Goal: Task Accomplishment & Management: Manage account settings

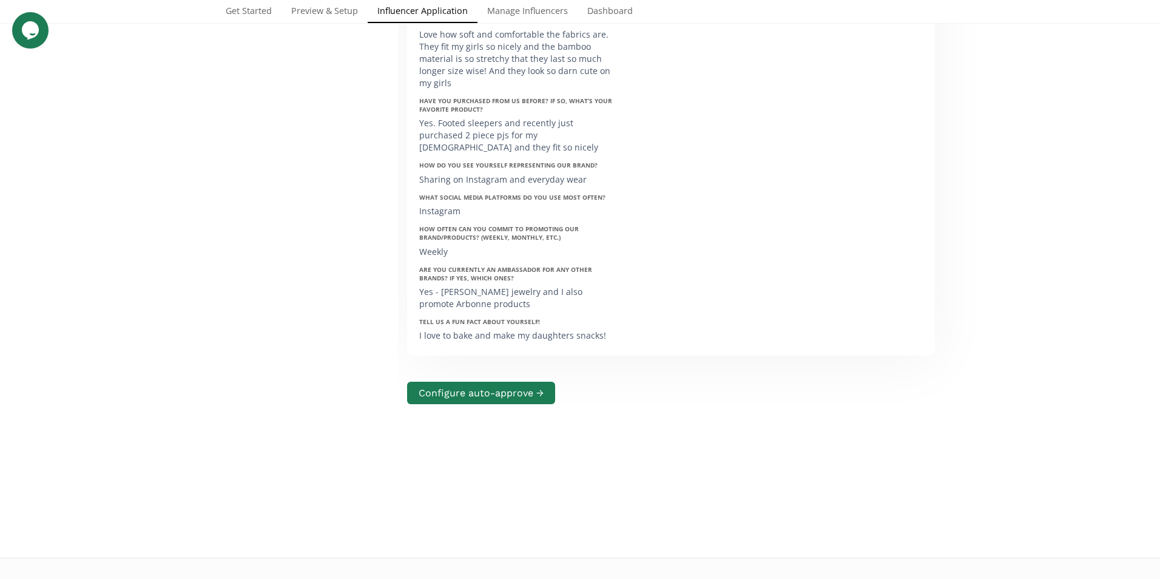
scroll to position [5831, 0]
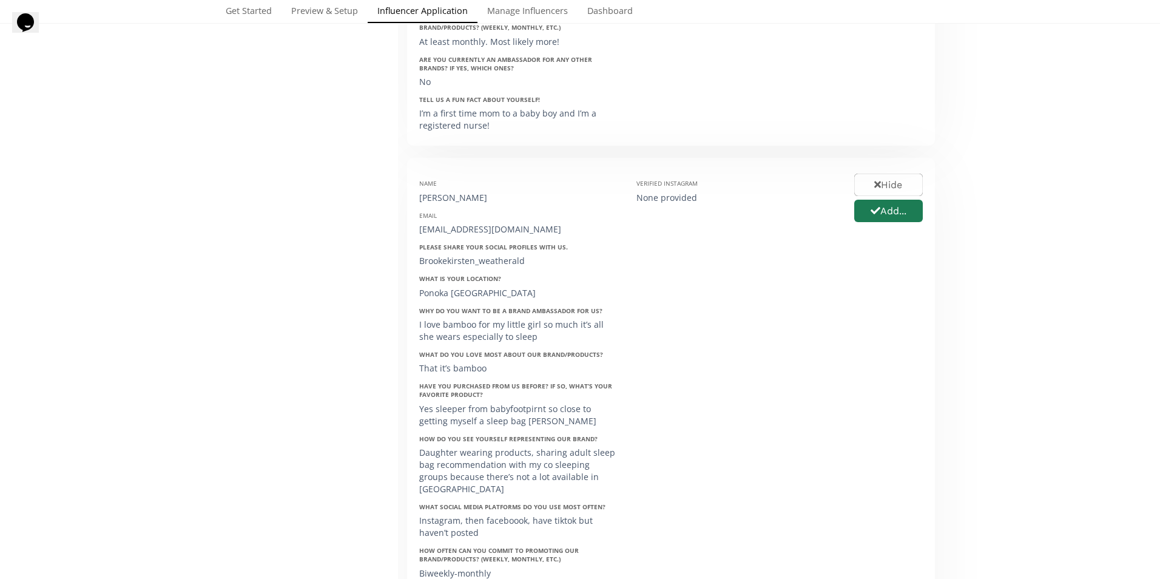
scroll to position [1456, 0]
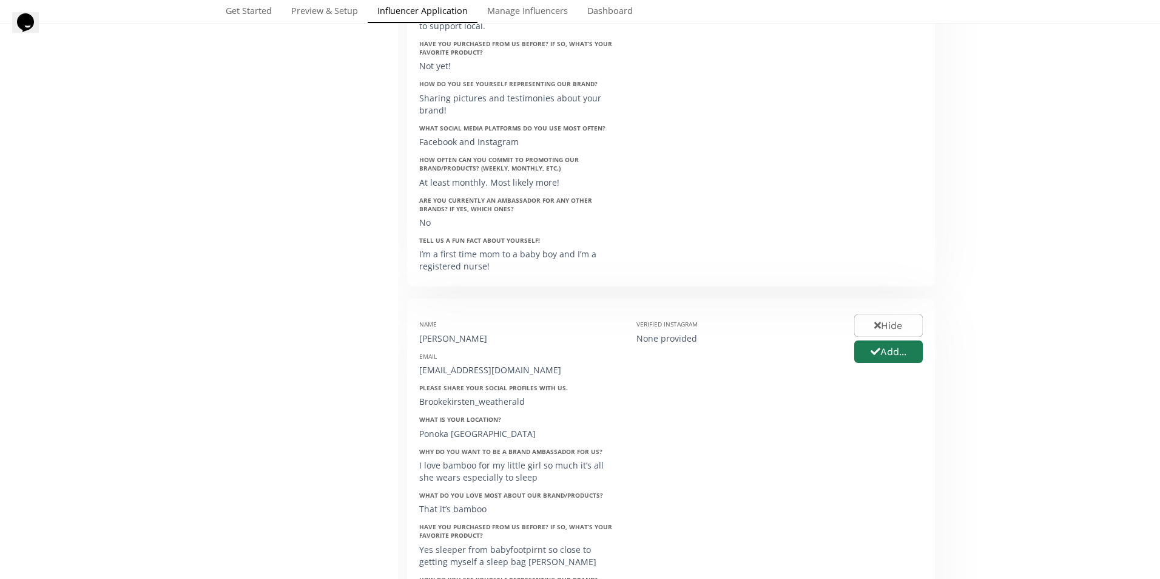
click at [556, 8] on link "Manage Influencers" at bounding box center [527, 12] width 100 height 24
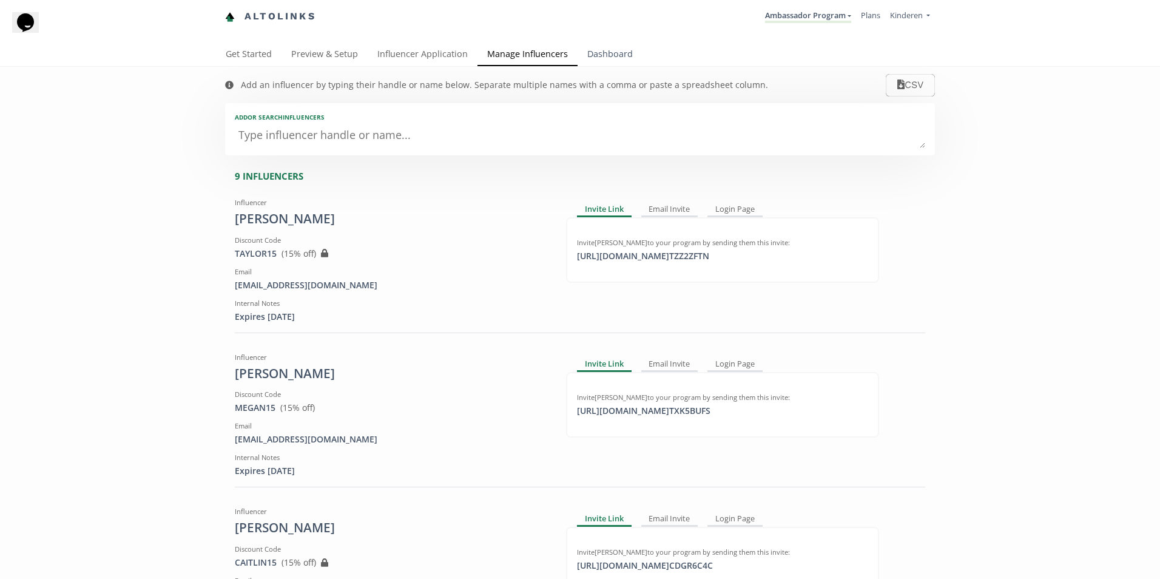
click at [620, 56] on link "Dashboard" at bounding box center [610, 55] width 65 height 24
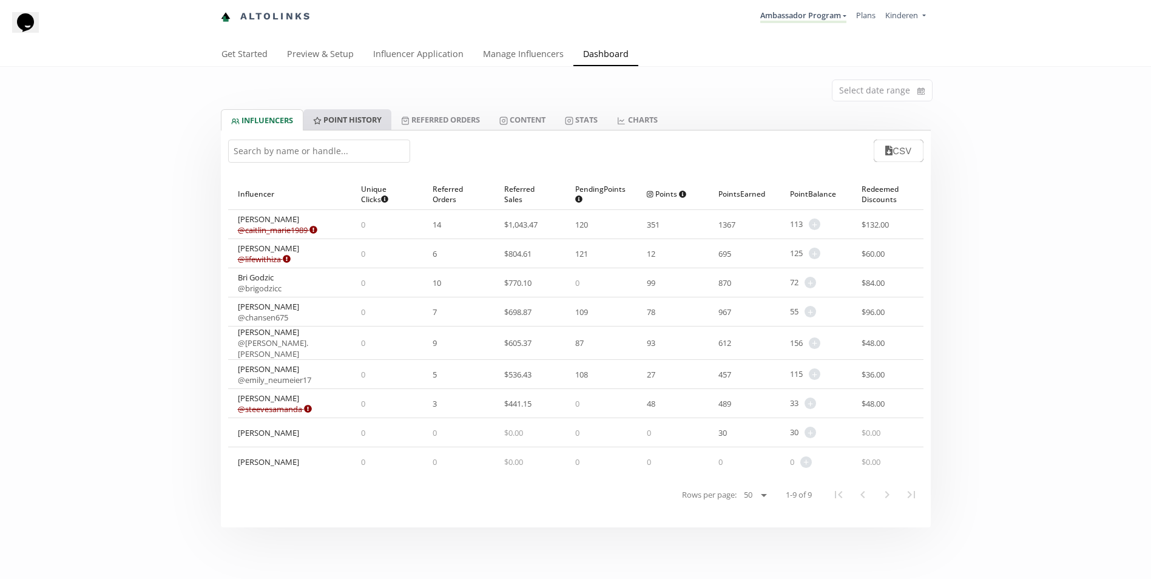
click at [358, 117] on link "Point HISTORY" at bounding box center [347, 119] width 88 height 21
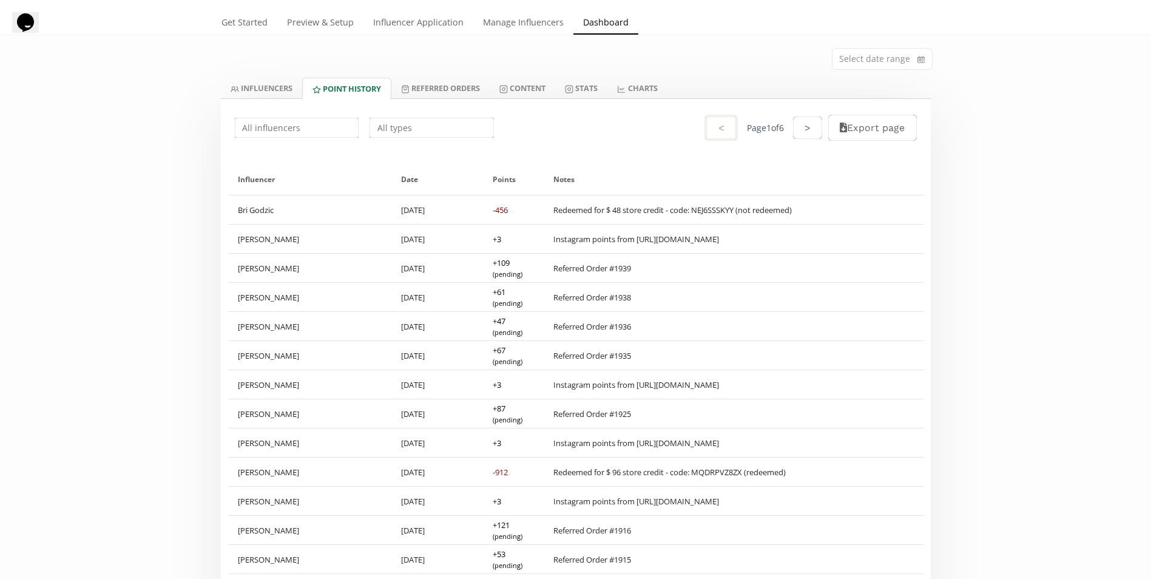
scroll to position [61, 0]
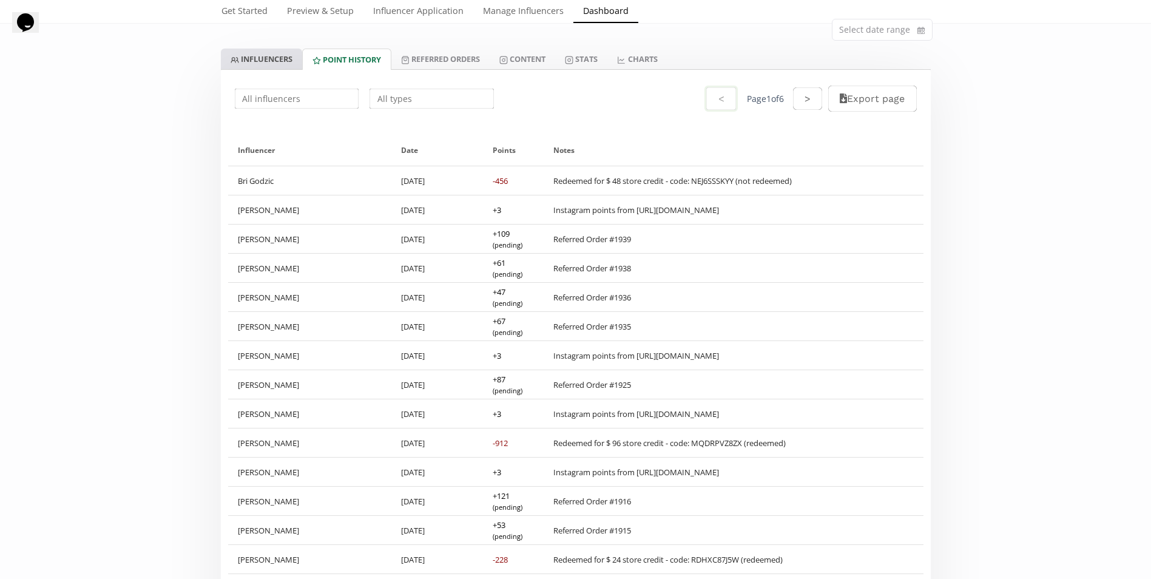
click at [266, 62] on link "INFLUENCERS" at bounding box center [261, 59] width 81 height 21
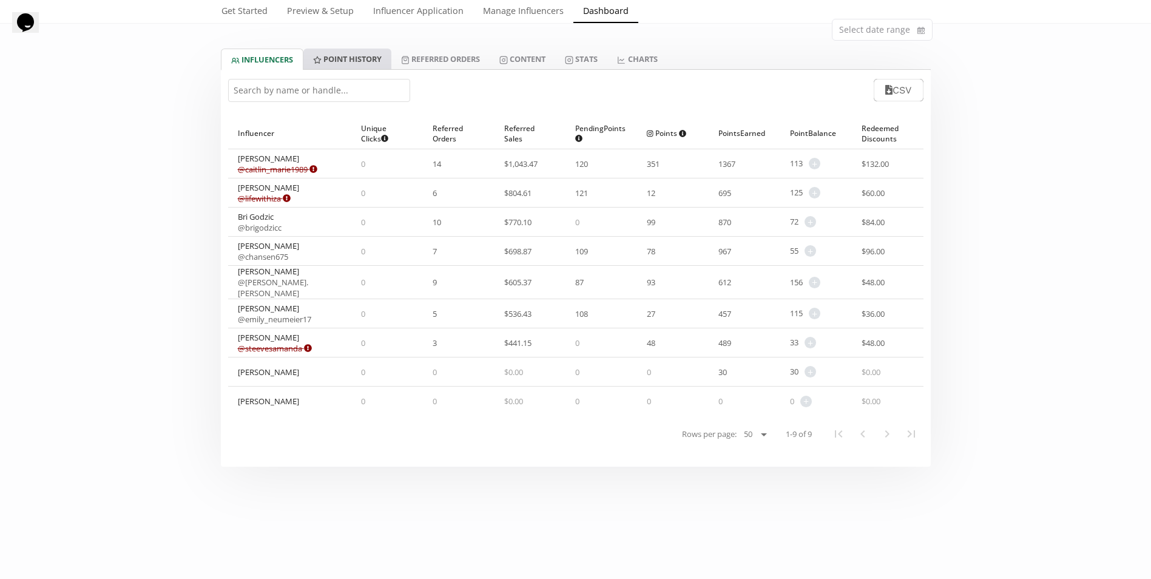
click at [360, 55] on link "Point HISTORY" at bounding box center [347, 59] width 88 height 21
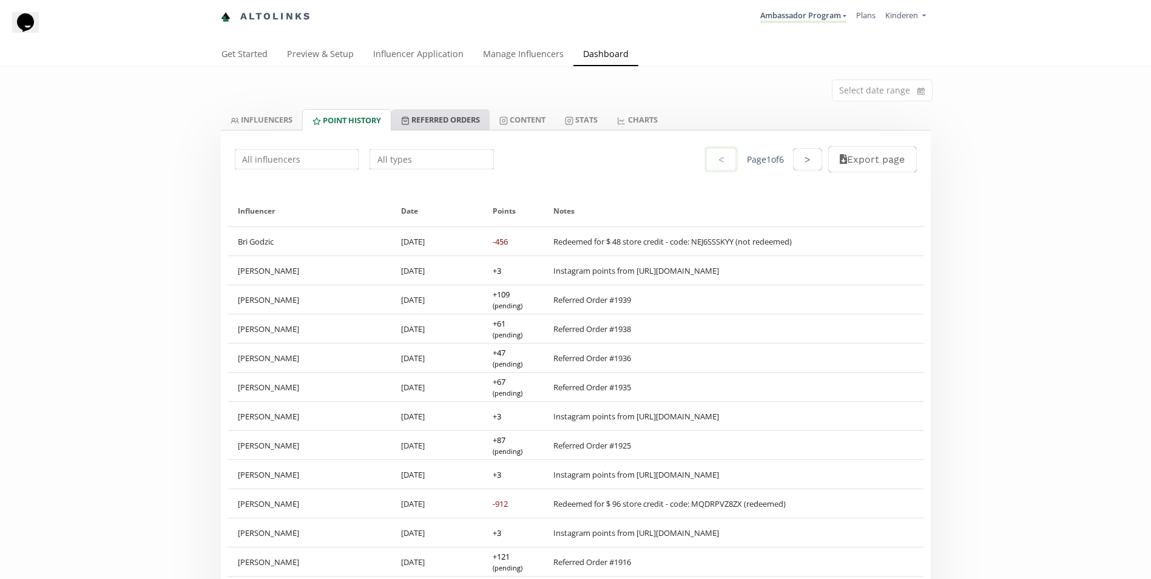
click at [458, 120] on link "Referred Orders" at bounding box center [440, 119] width 98 height 21
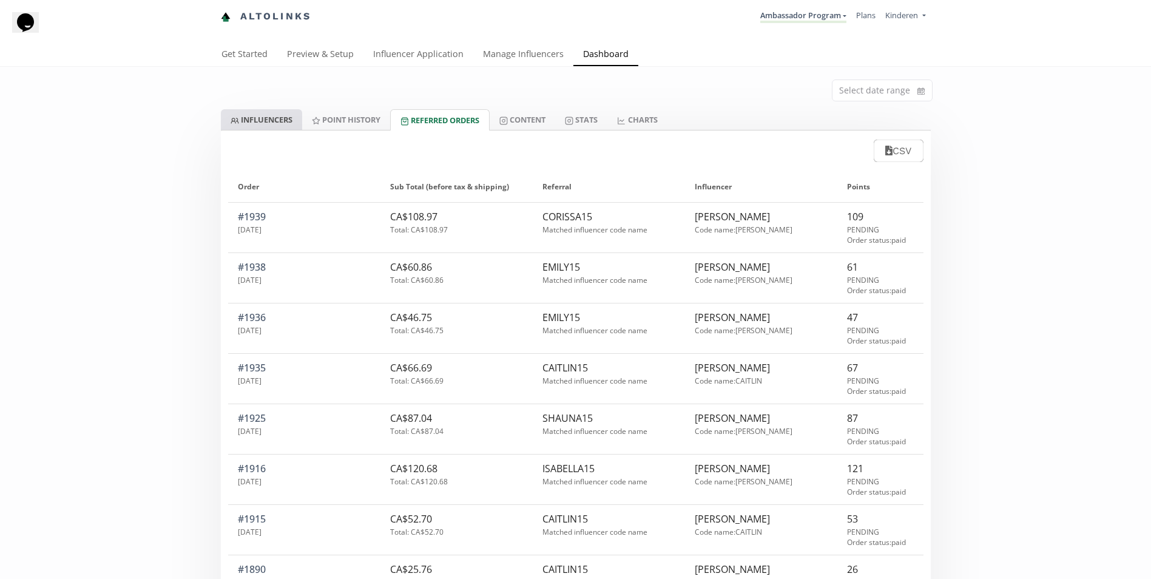
click at [272, 117] on link "INFLUENCERS" at bounding box center [261, 119] width 81 height 21
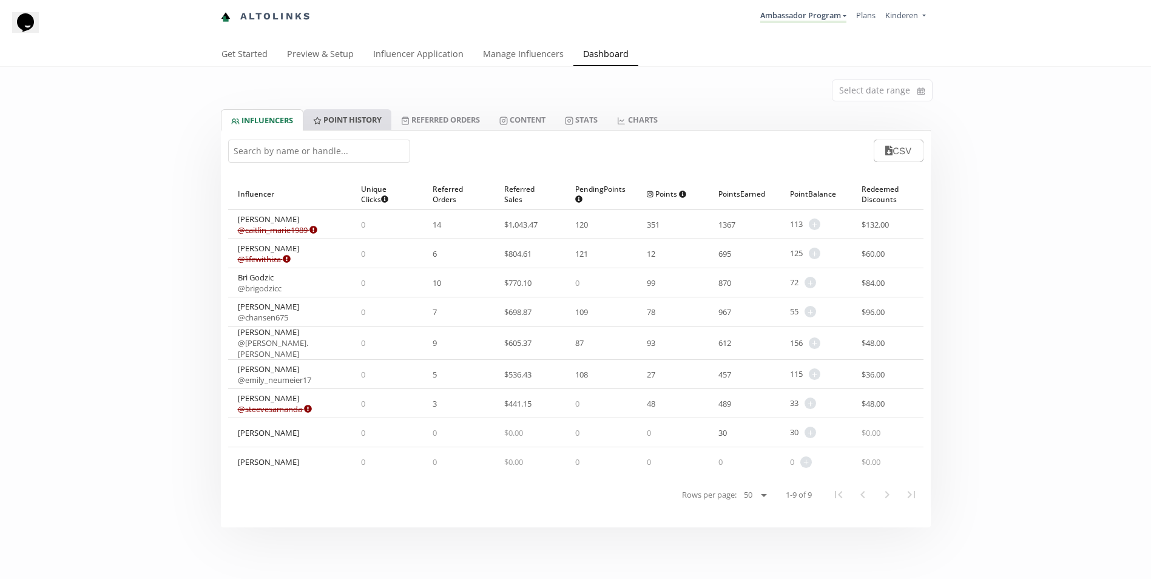
click at [347, 121] on link "Point HISTORY" at bounding box center [347, 119] width 88 height 21
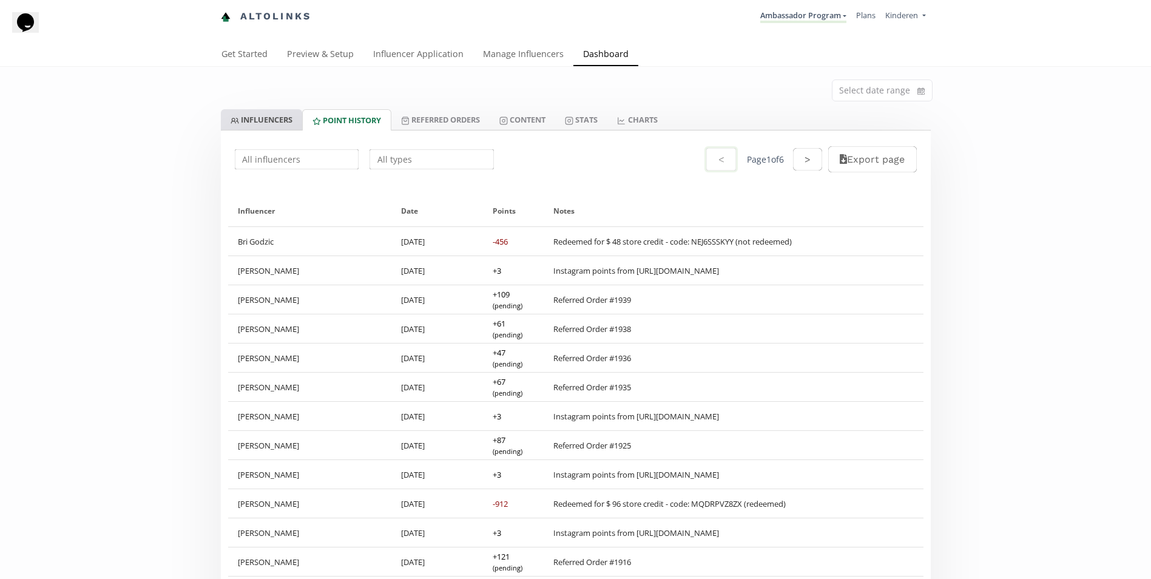
click at [282, 122] on link "INFLUENCERS" at bounding box center [261, 119] width 81 height 21
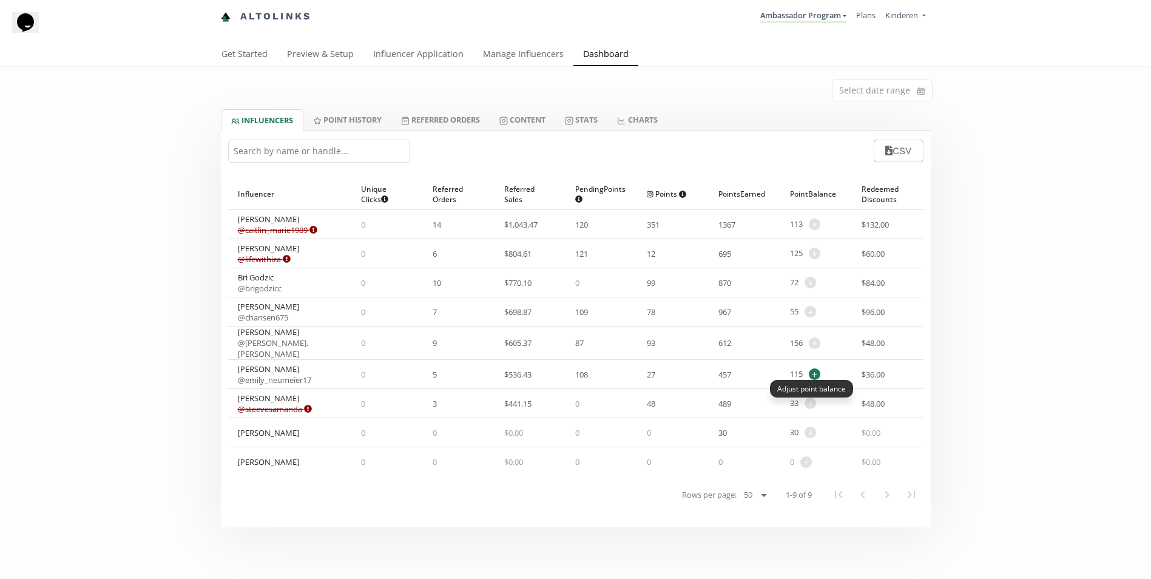
click at [815, 370] on span "+" at bounding box center [815, 374] width 12 height 12
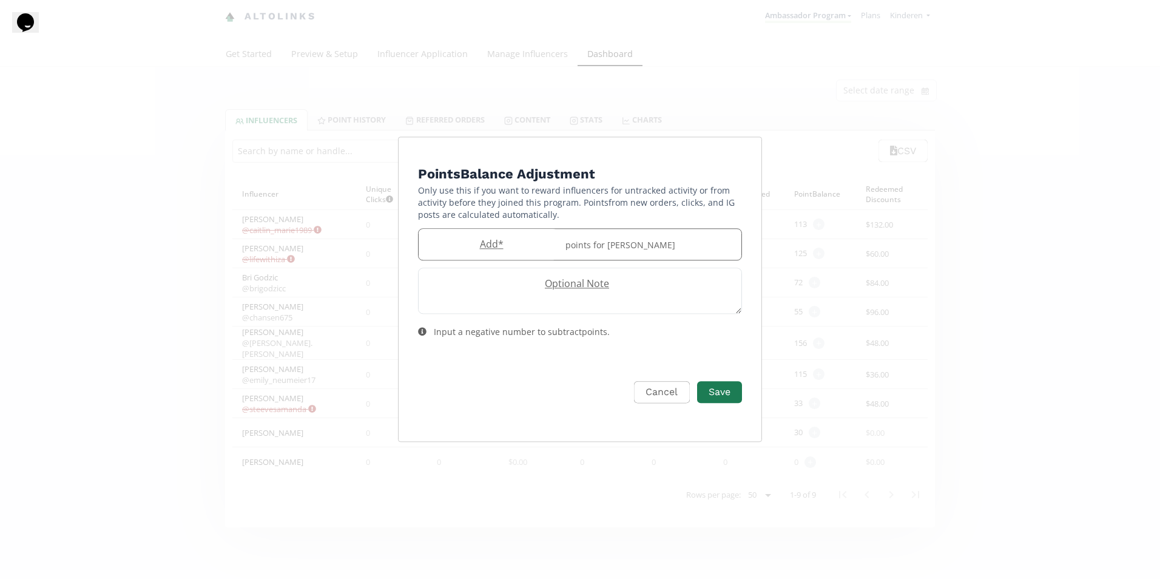
click at [543, 246] on label "Add *" at bounding box center [489, 244] width 140 height 14
type input "116"
click at [641, 248] on div "points for Emily Neumeier" at bounding box center [649, 244] width 183 height 31
click at [592, 291] on label "Optional Note" at bounding box center [574, 284] width 311 height 14
paste textarea "#1931"
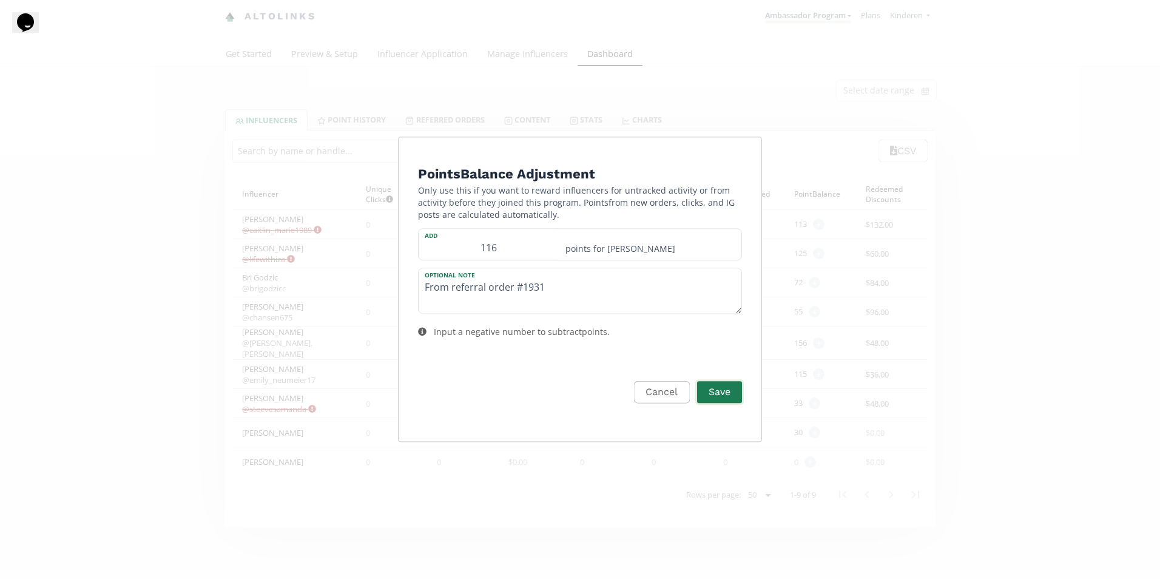
type textarea "From referral order #1931"
click at [724, 397] on button "Save" at bounding box center [719, 392] width 49 height 26
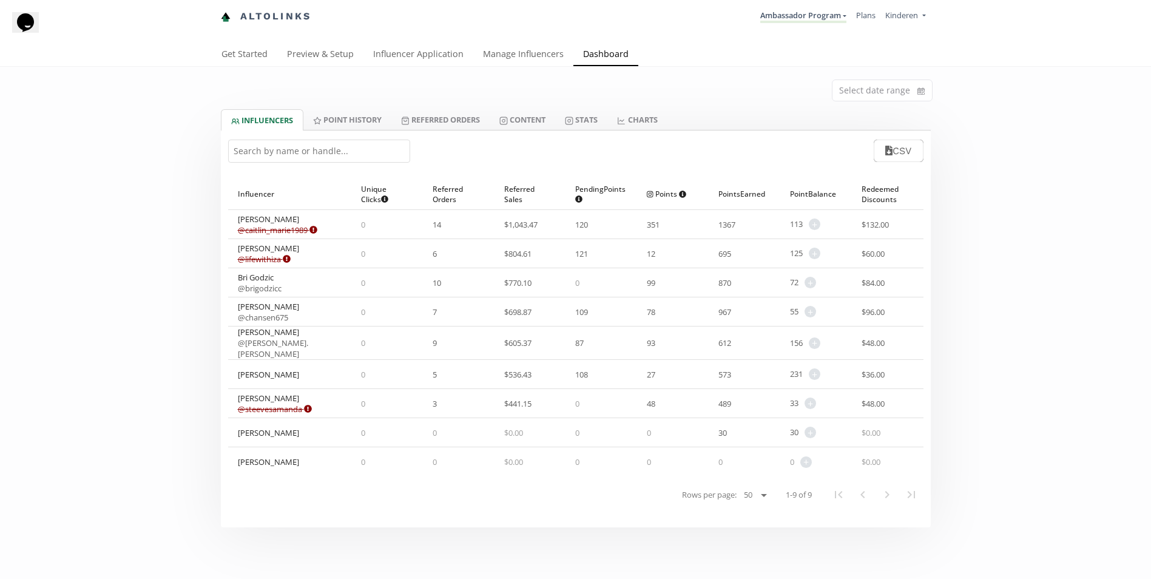
click at [1036, 292] on div "Select date range INFLUENCERS Point HISTORY Referred Orders Content Stats CHART…" at bounding box center [575, 297] width 1151 height 460
click at [351, 122] on link "Point HISTORY" at bounding box center [347, 119] width 88 height 21
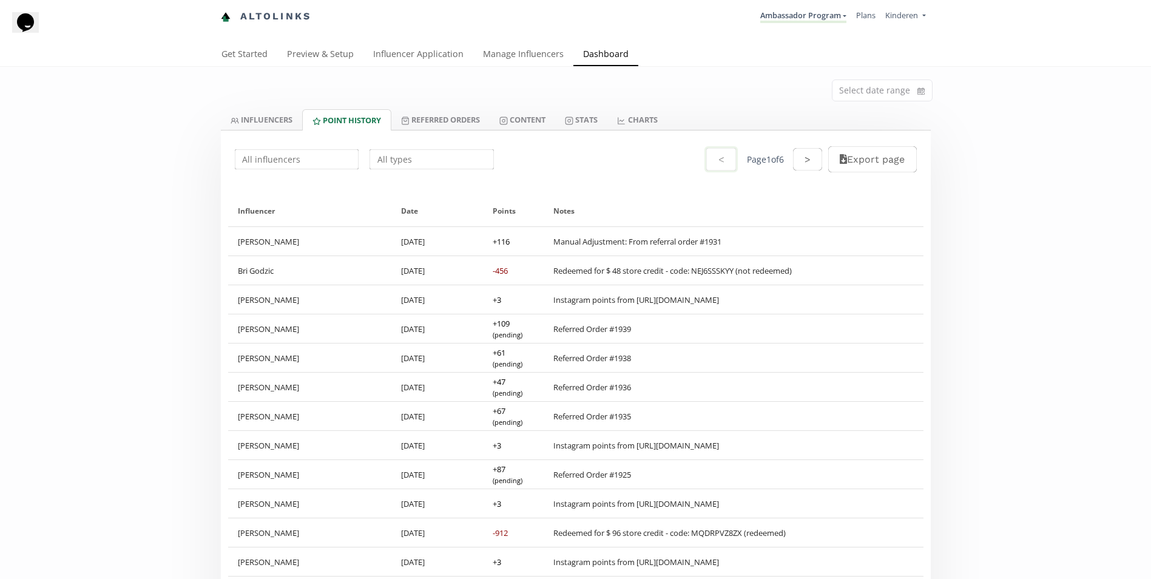
click at [280, 121] on link "INFLUENCERS" at bounding box center [261, 119] width 81 height 21
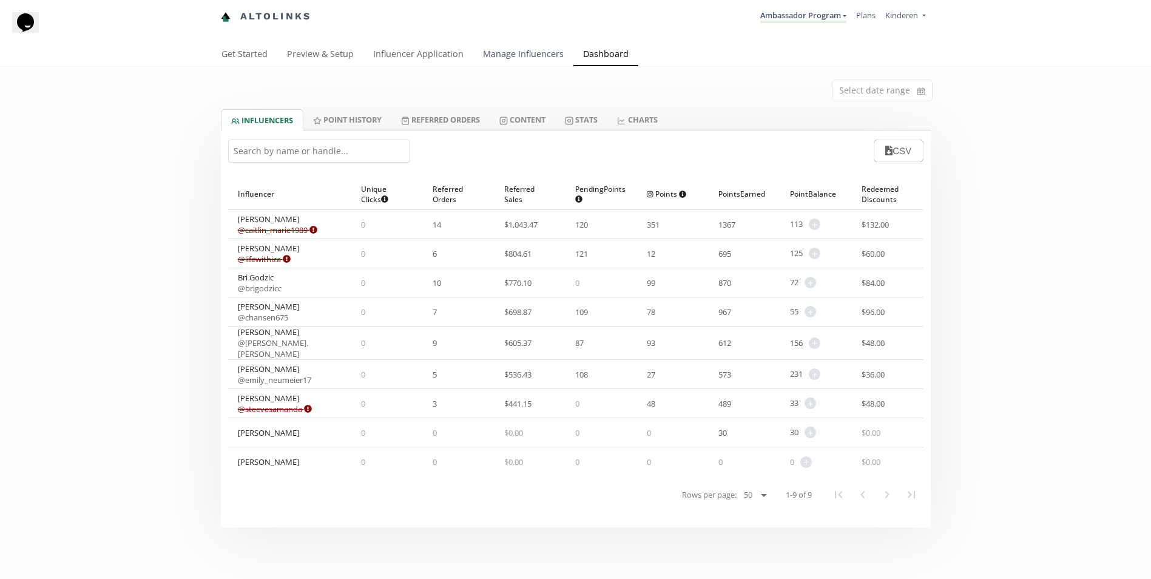
click at [529, 56] on link "Manage Influencers" at bounding box center [523, 55] width 100 height 24
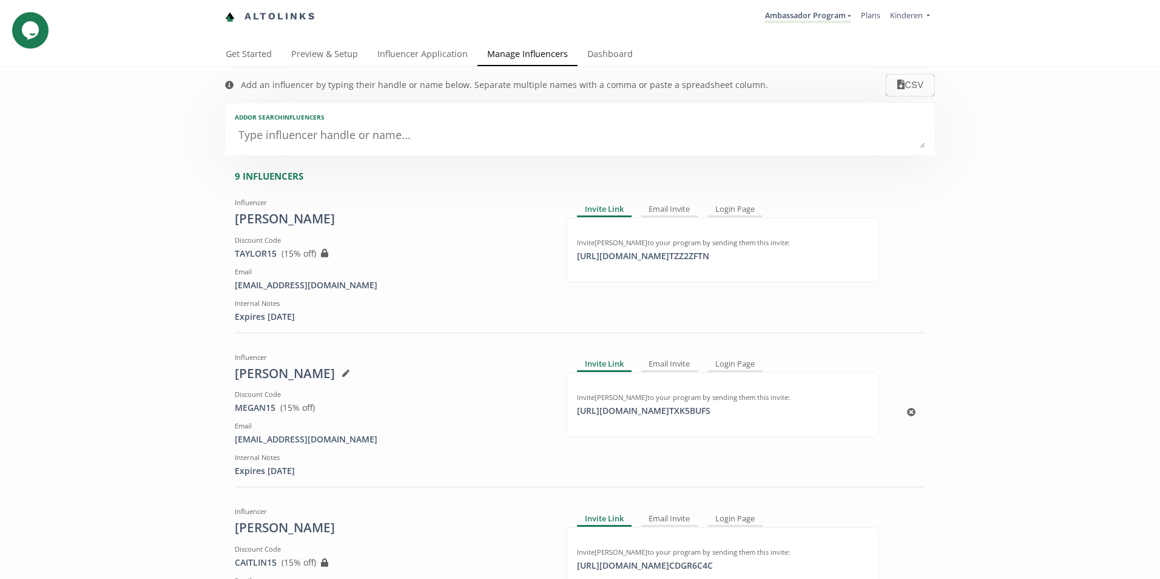
click at [342, 375] on icon at bounding box center [345, 372] width 7 height 7
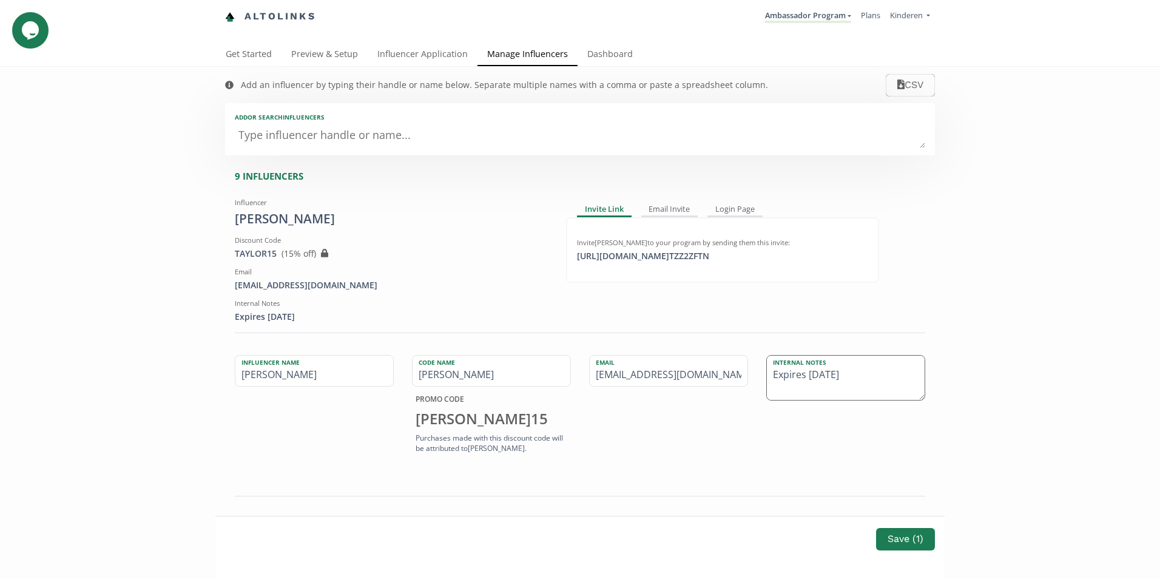
click at [852, 380] on textarea "Expires [DATE]" at bounding box center [846, 378] width 158 height 45
drag, startPoint x: 856, startPoint y: 379, endPoint x: 703, endPoint y: 366, distance: 153.5
click at [703, 366] on div "Influencer Name Megan Butler Code Name MEGAN PROMO CODE MEGAN 15 Purchases made…" at bounding box center [580, 406] width 709 height 103
type textarea "Expires Dec 31, 2025"
click at [903, 539] on button "Save ( 1 )" at bounding box center [905, 539] width 62 height 26
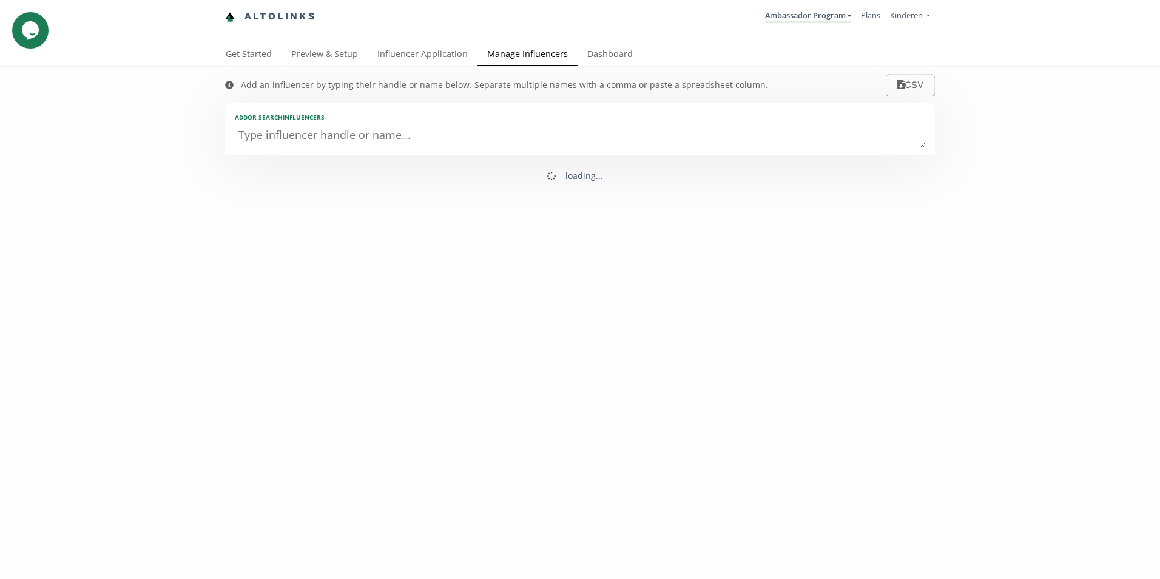
click at [1033, 391] on div "Add an influencer by typing their handle or name below. Separate multiple names…" at bounding box center [580, 356] width 1160 height 579
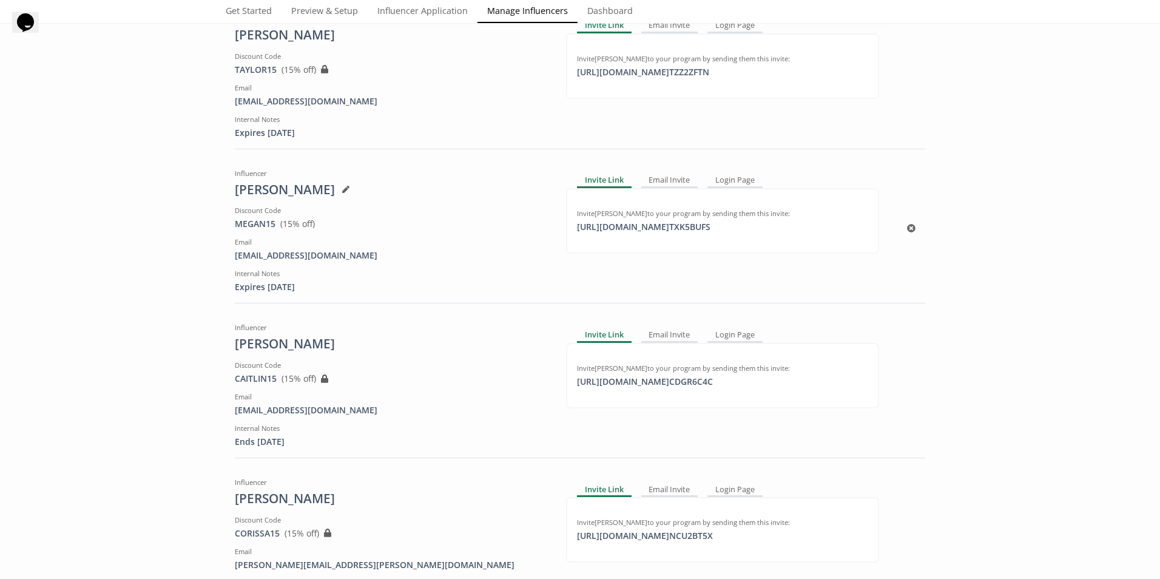
scroll to position [243, 0]
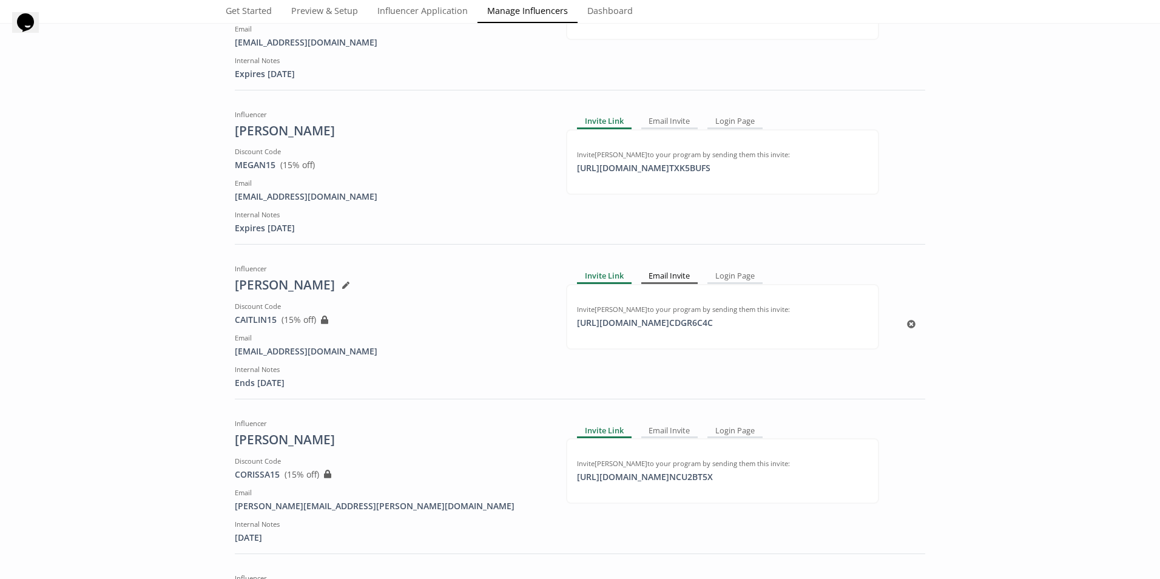
click at [666, 278] on div "Email Invite" at bounding box center [669, 276] width 57 height 15
click at [719, 277] on div "Login Page" at bounding box center [735, 276] width 55 height 15
click at [676, 276] on div "Email Invite" at bounding box center [667, 276] width 57 height 15
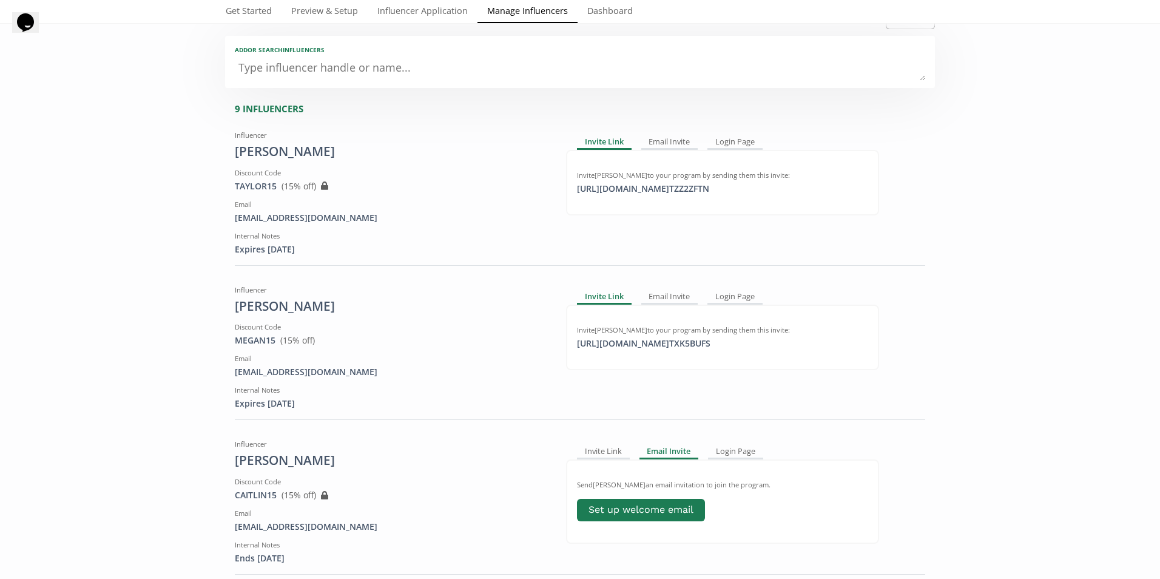
scroll to position [0, 0]
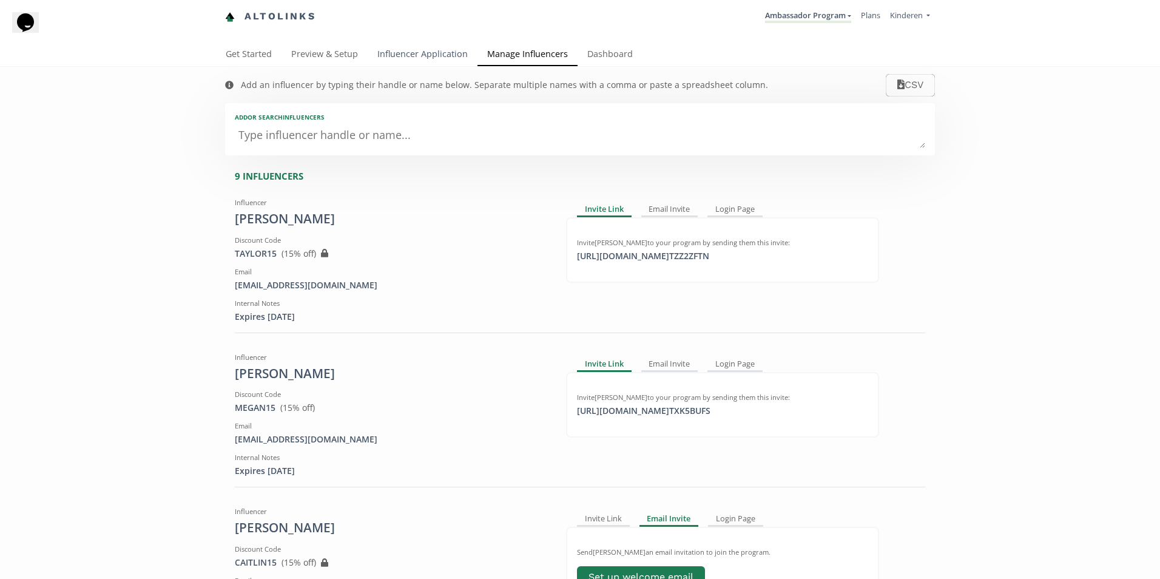
drag, startPoint x: 410, startPoint y: 51, endPoint x: 422, endPoint y: 51, distance: 12.7
click at [410, 50] on link "Influencer Application" at bounding box center [423, 55] width 110 height 24
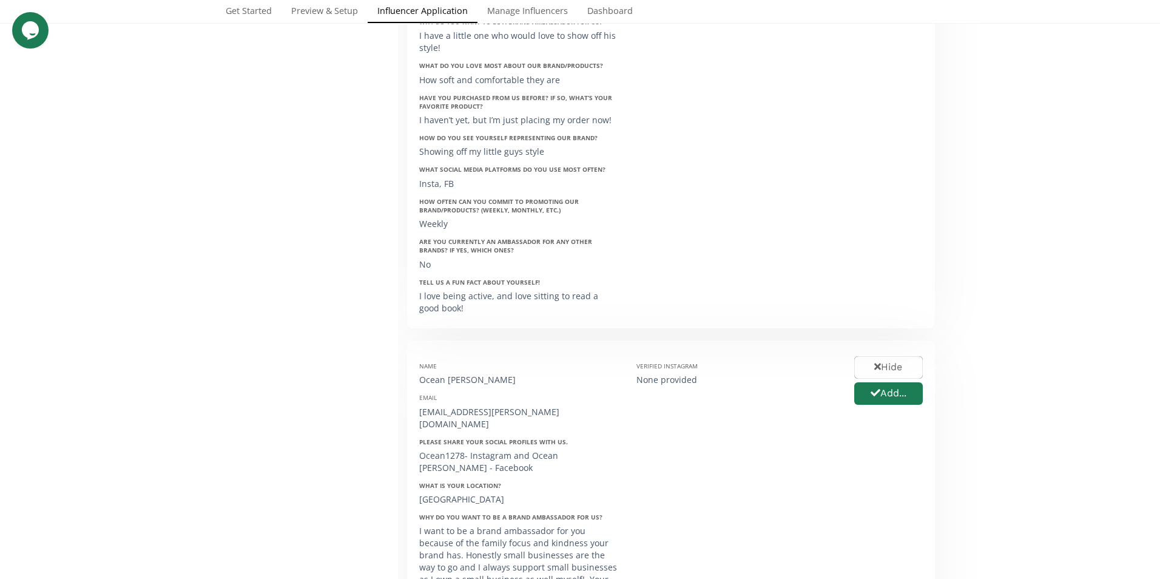
scroll to position [3155, 0]
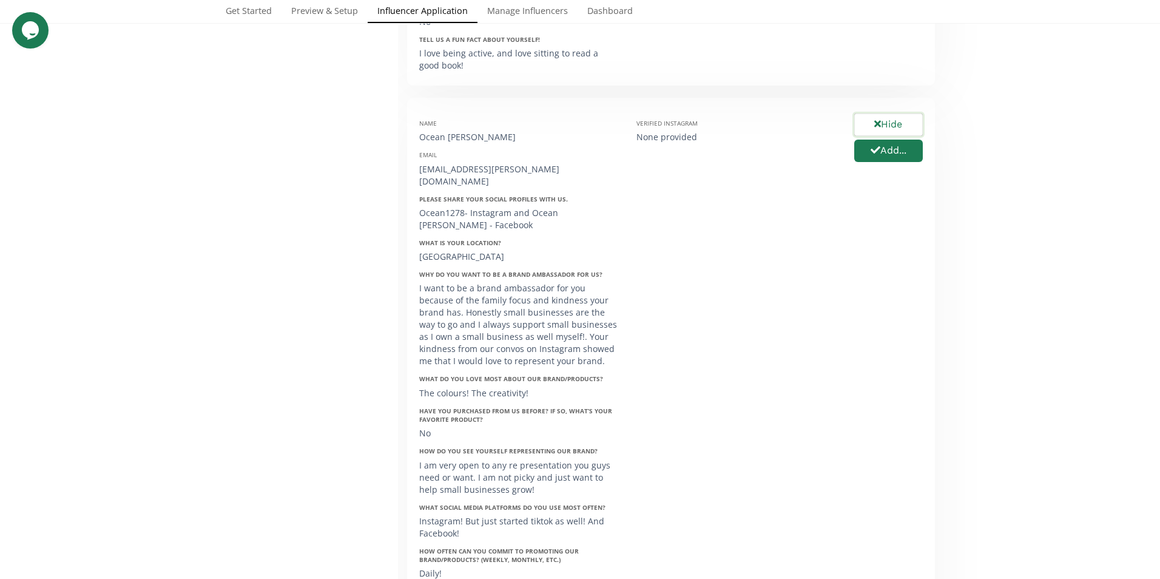
click at [903, 112] on button "Hide" at bounding box center [888, 125] width 72 height 26
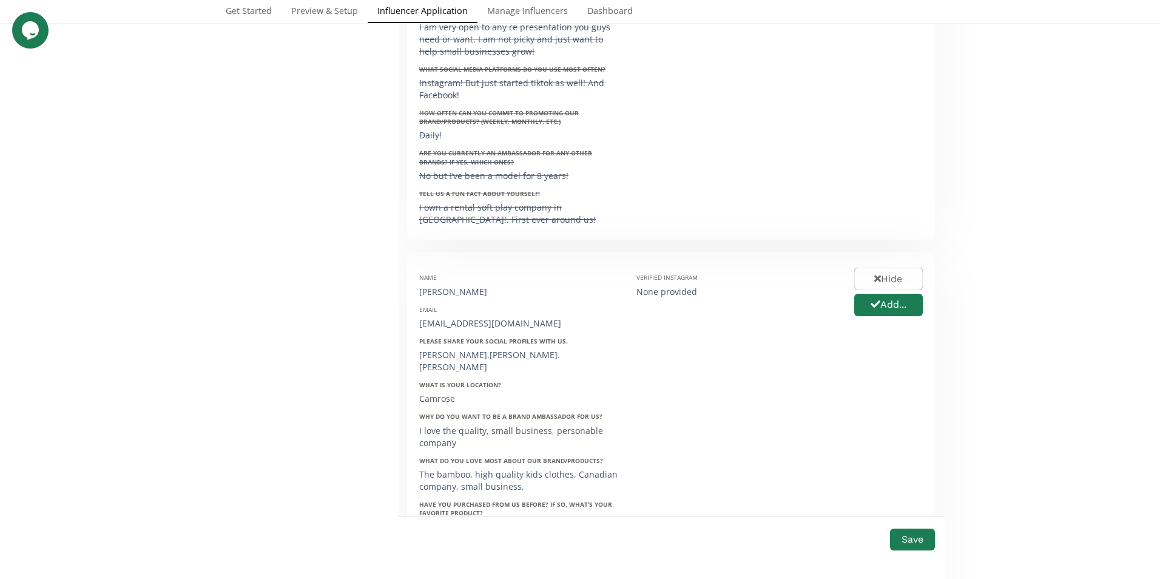
scroll to position [3579, 0]
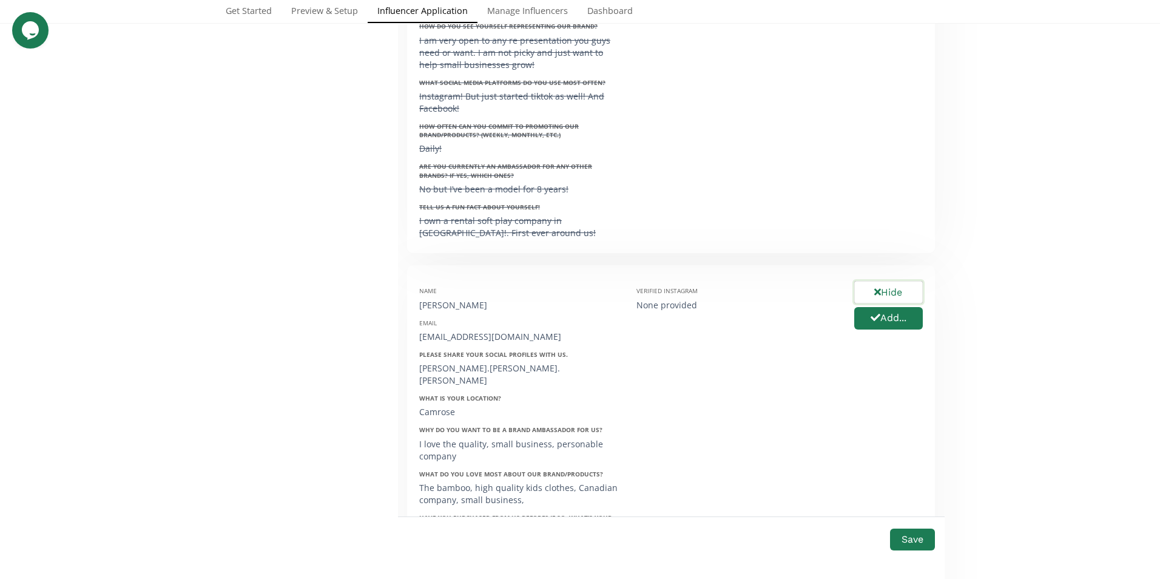
click at [890, 279] on button "Hide" at bounding box center [888, 292] width 72 height 26
click at [920, 538] on button "Save" at bounding box center [912, 539] width 49 height 26
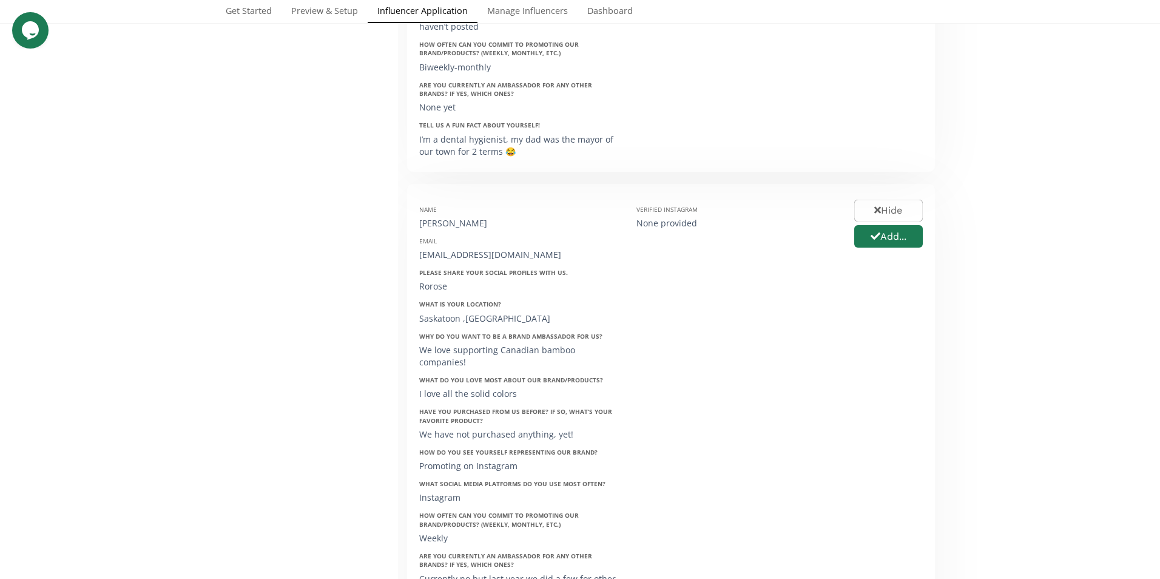
scroll to position [2123, 0]
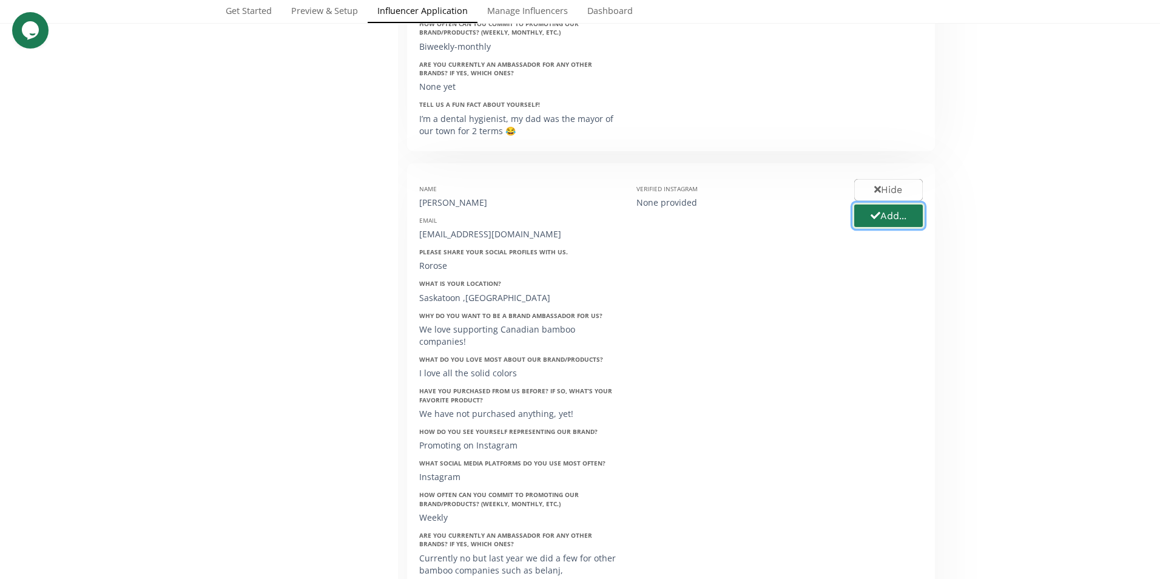
click at [878, 204] on button "Add..." at bounding box center [888, 216] width 72 height 26
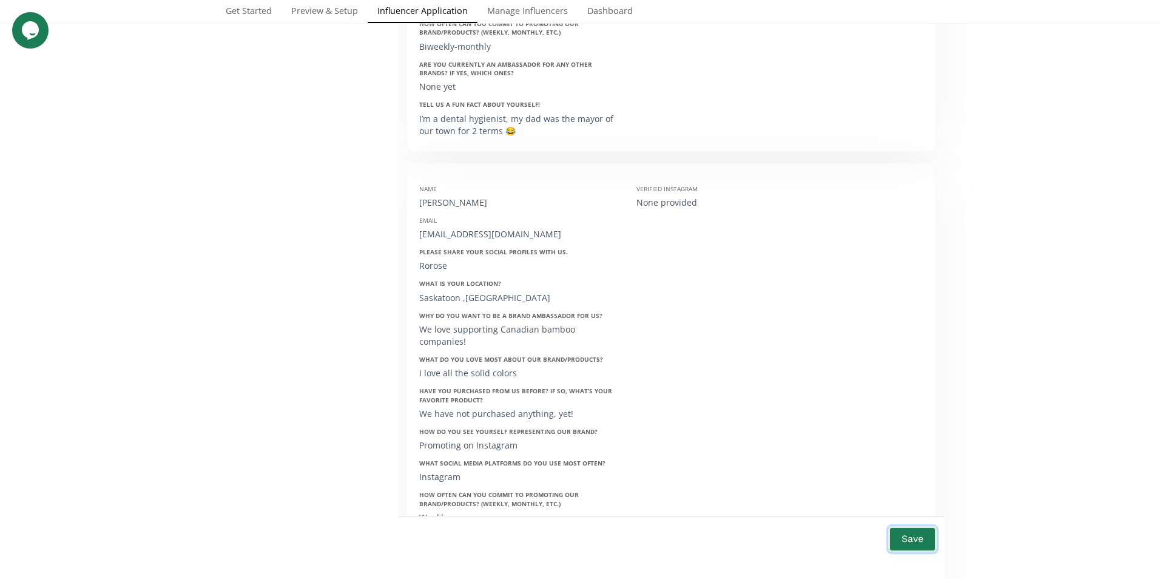
click at [905, 536] on button "Save" at bounding box center [912, 539] width 49 height 26
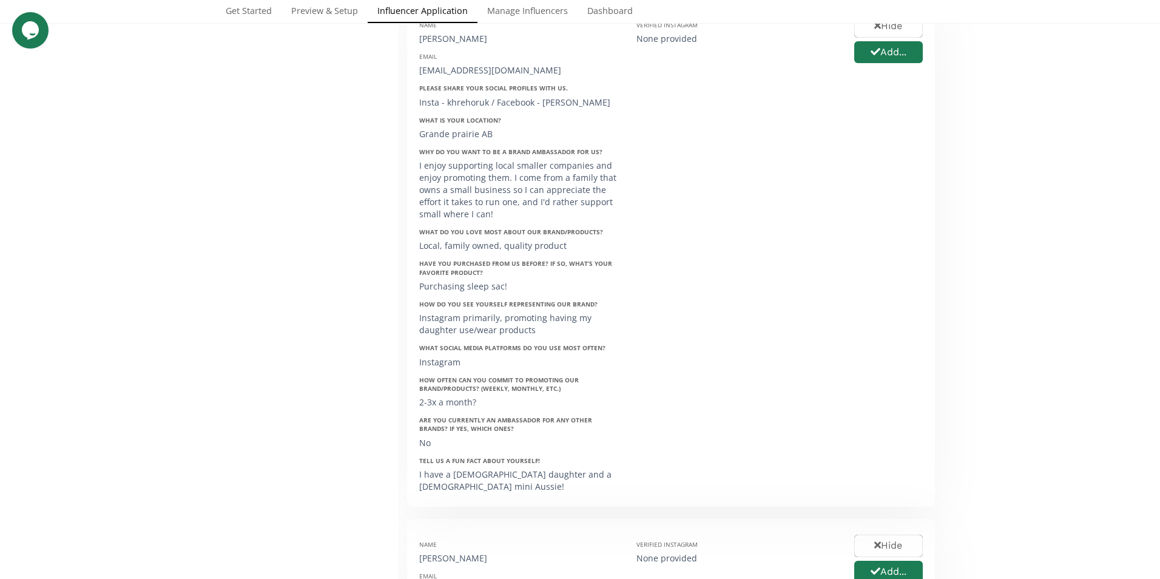
scroll to position [1760, 0]
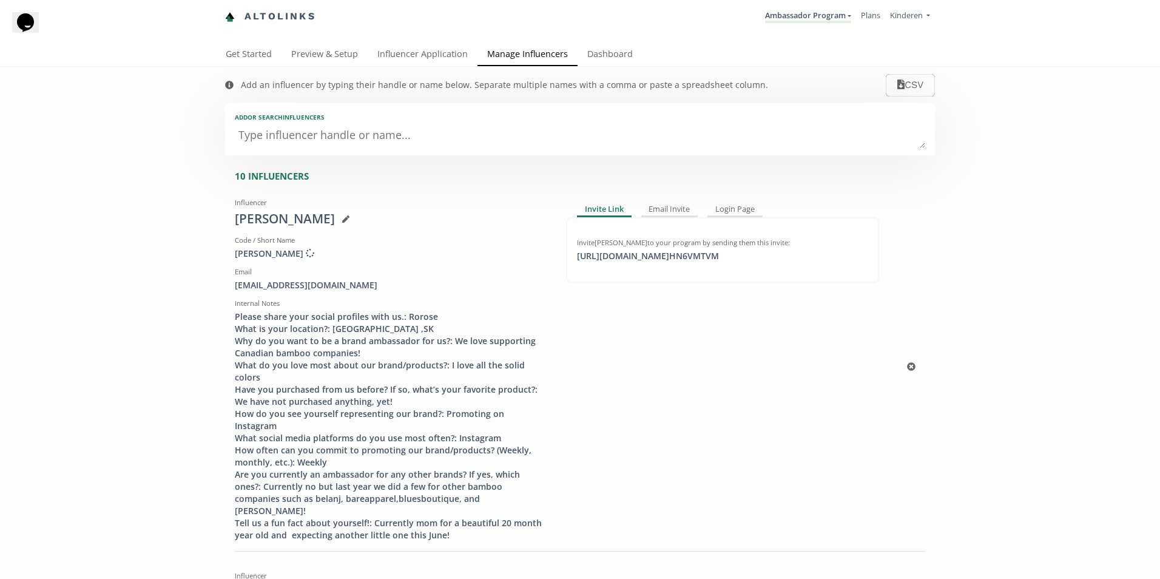
click at [365, 451] on div "Please share your social profiles with us.: Rorose What is your location?: Sask…" at bounding box center [391, 426] width 313 height 231
click at [661, 208] on div "Email Invite" at bounding box center [669, 210] width 57 height 15
click at [651, 261] on link "Set up welcome email" at bounding box center [641, 268] width 132 height 26
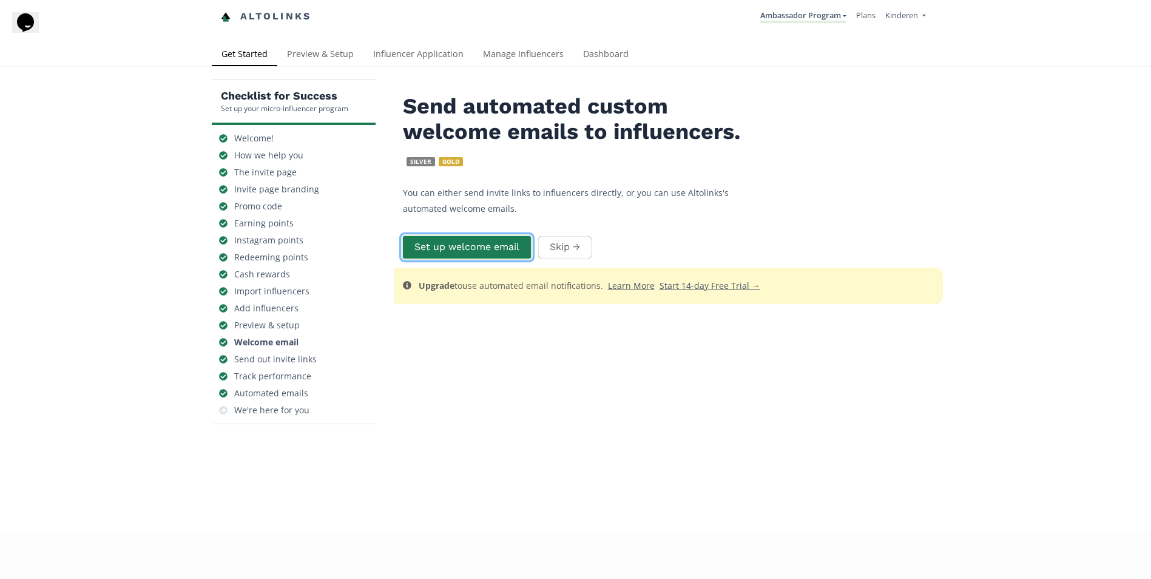
click at [494, 253] on button "Set up welcome email" at bounding box center [467, 247] width 132 height 26
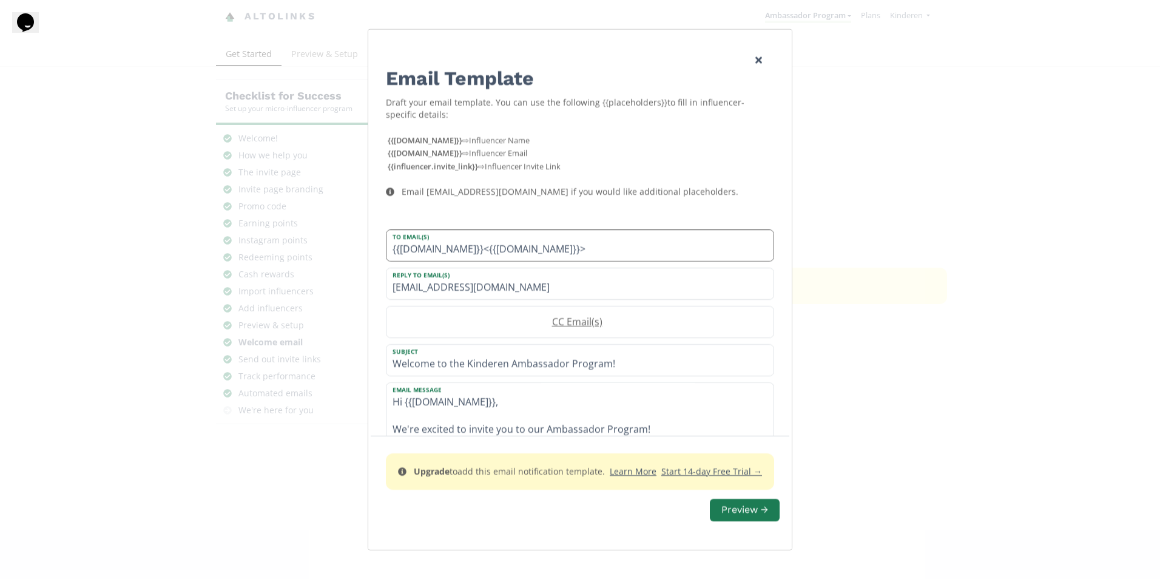
click at [691, 252] on input "{{[DOMAIN_NAME]}}<{{[DOMAIN_NAME]}}>" at bounding box center [579, 245] width 387 height 31
drag, startPoint x: 611, startPoint y: 251, endPoint x: 381, endPoint y: 248, distance: 230.0
click at [381, 248] on div "To Email(s) {{[DOMAIN_NAME]}}<{{[DOMAIN_NAME]}}> Reply To Email(s) [EMAIL_ADDRE…" at bounding box center [579, 380] width 417 height 330
click at [649, 242] on input "{{[DOMAIN_NAME]}}<{{[DOMAIN_NAME]}}>" at bounding box center [579, 245] width 387 height 31
drag, startPoint x: 473, startPoint y: 249, endPoint x: 401, endPoint y: 246, distance: 71.7
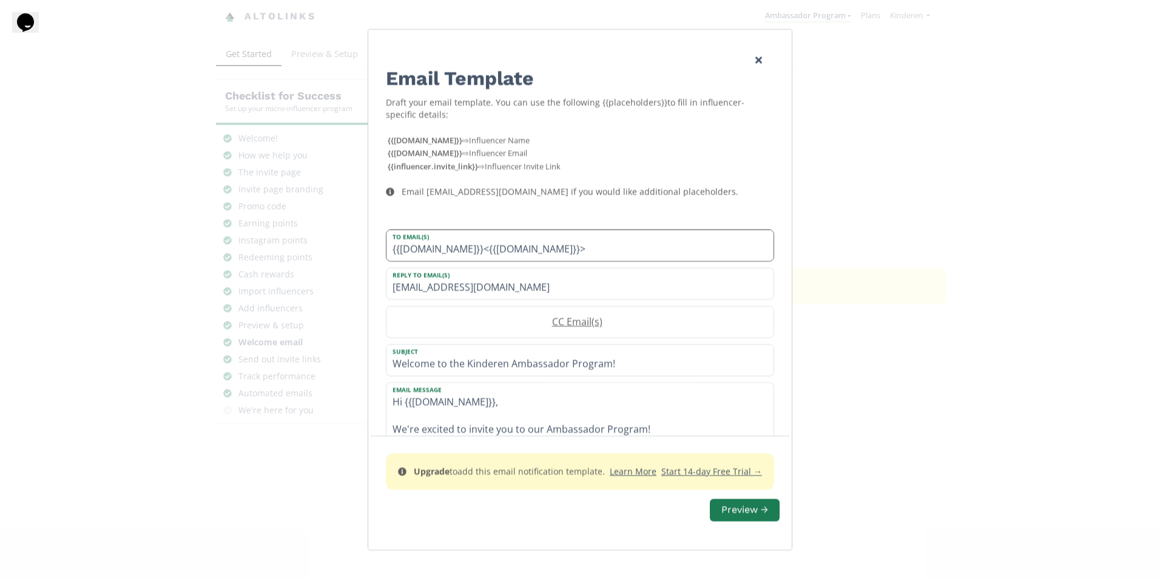
click at [401, 246] on input "{{[DOMAIN_NAME]}}<{{[DOMAIN_NAME]}}>" at bounding box center [579, 245] width 387 height 31
click at [581, 247] on input "{{Ro}}<{{[DOMAIN_NAME]}}>" at bounding box center [579, 245] width 387 height 31
drag, startPoint x: 564, startPoint y: 253, endPoint x: 491, endPoint y: 254, distance: 72.8
click at [491, 254] on input "{{[PERSON_NAME]}}<{{[DOMAIN_NAME]}}>" at bounding box center [579, 245] width 387 height 31
click at [491, 249] on input "{{[PERSON_NAME]}}<{{}}>" at bounding box center [579, 245] width 387 height 31
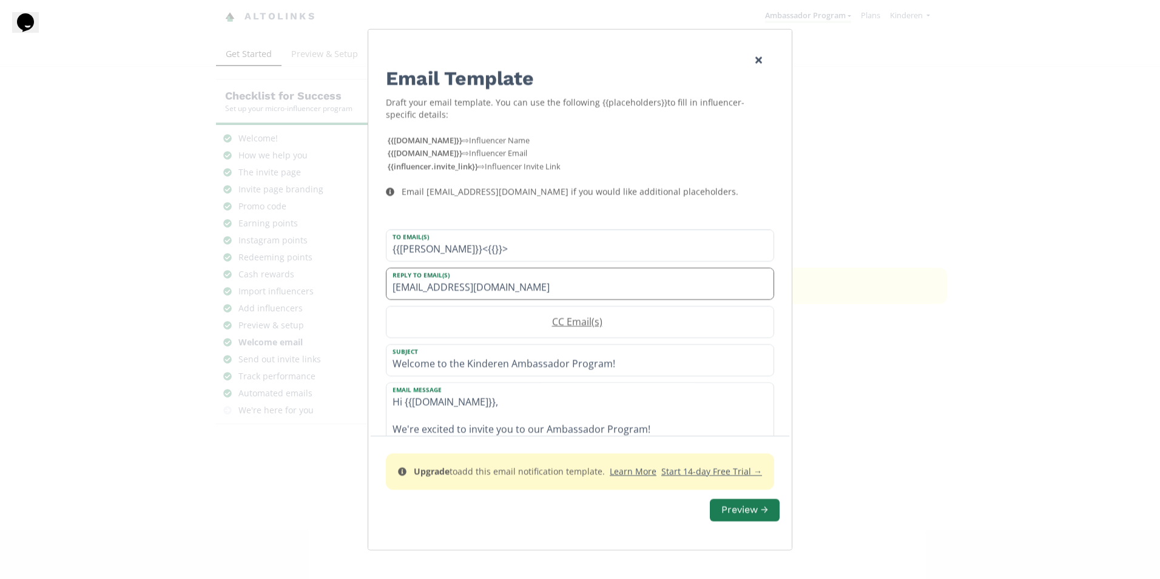
paste input "• [EMAIL_ADDRESS][DOMAIN_NAME]"
click at [514, 250] on input "{{[PERSON_NAME]}}<{{• [EMAIL_ADDRESS][DOMAIN_NAME]}}>" at bounding box center [579, 245] width 387 height 31
type input "{{[PERSON_NAME]}}<{{[EMAIL_ADDRESS][DOMAIN_NAME]}}>"
click at [730, 189] on div "Email [EMAIL_ADDRESS][DOMAIN_NAME] if you would like additional placeholders." at bounding box center [580, 192] width 413 height 36
drag, startPoint x: 486, startPoint y: 403, endPoint x: 406, endPoint y: 406, distance: 79.5
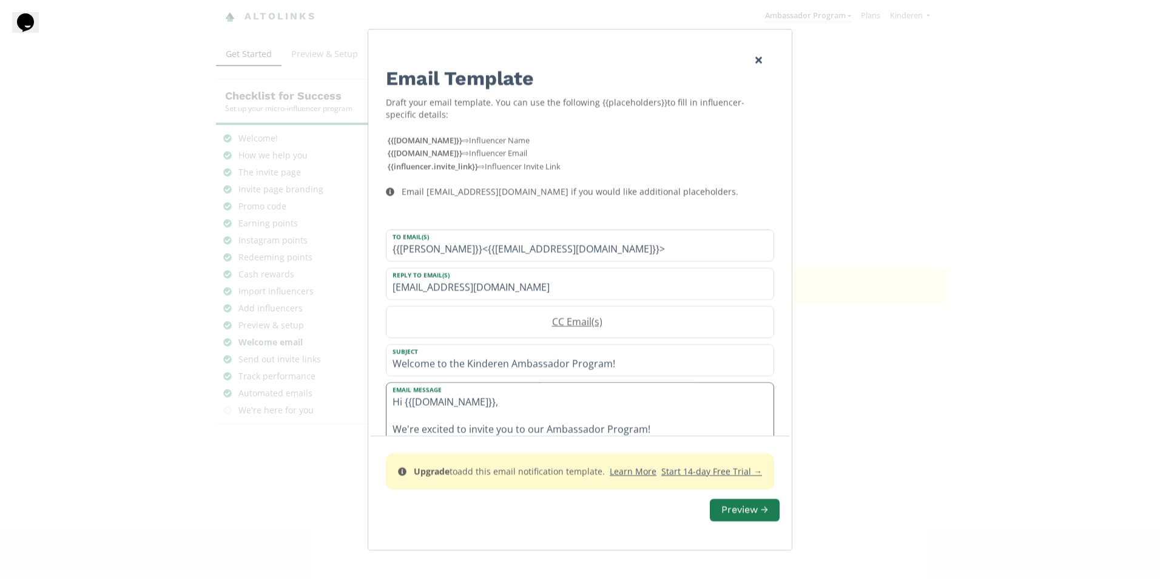
click at [406, 406] on textarea "Hi {{[DOMAIN_NAME]}}, We're excited to invite you to our Ambassador Program! He…" at bounding box center [579, 459] width 387 height 155
drag, startPoint x: 512, startPoint y: 408, endPoint x: 396, endPoint y: 397, distance: 116.4
click at [380, 408] on div "To Email(s) {{Roanna Rosette}}<{{rosette1072@gmail.com}}> Reply To Email(s) kin…" at bounding box center [579, 380] width 417 height 330
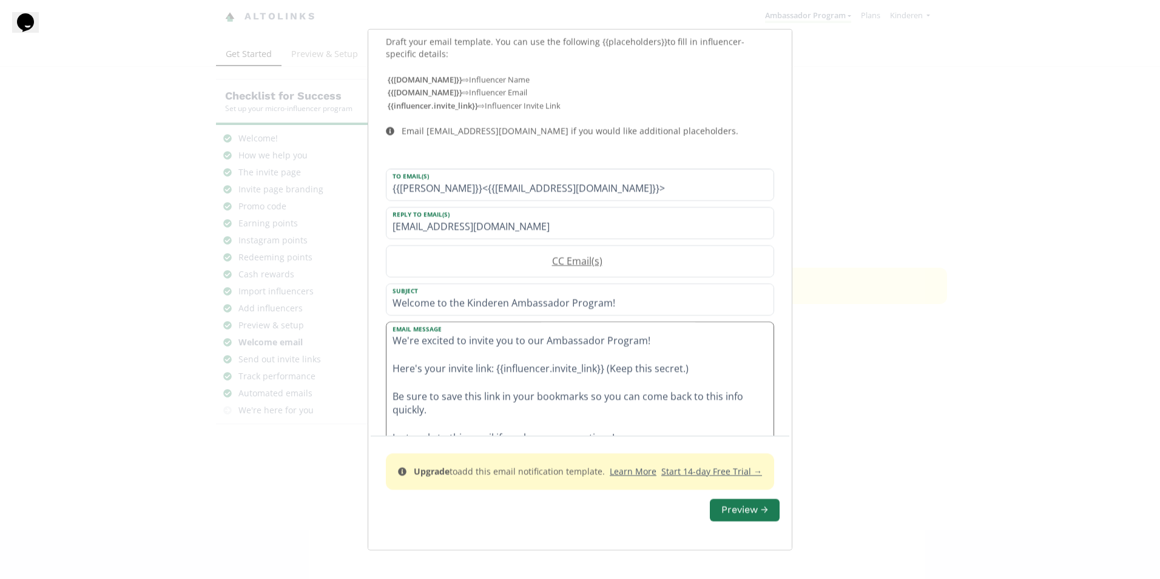
scroll to position [121, 0]
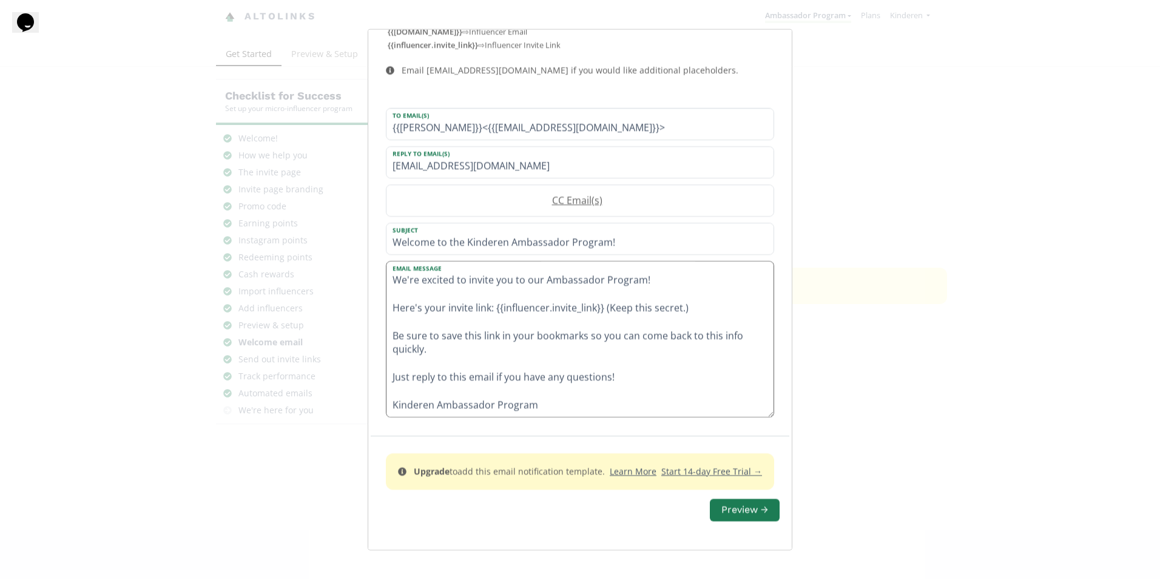
click at [703, 315] on textarea "Hello Roanna, We're excited to invite you to our Ambassador Program! Here's you…" at bounding box center [579, 338] width 387 height 155
click at [702, 312] on textarea "Hello Roanna, We're excited to invite you to our Ambassador Program! Here's you…" at bounding box center [579, 338] width 387 height 155
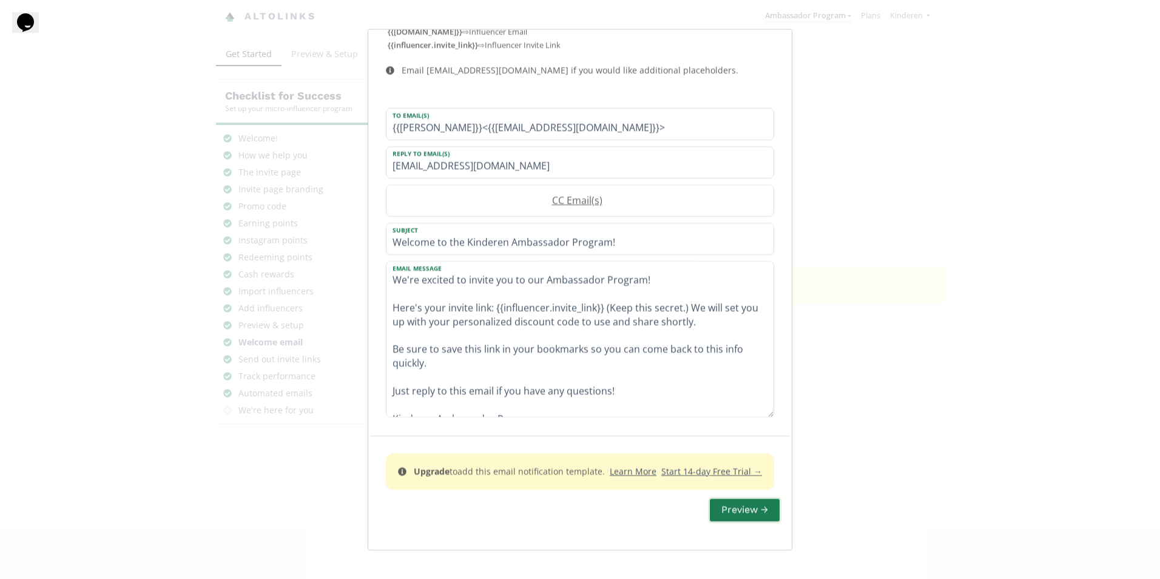
type textarea "Hello Roanna, We're excited to invite you to our Ambassador Program! Here's you…"
click at [728, 514] on button "Preview →" at bounding box center [744, 510] width 73 height 26
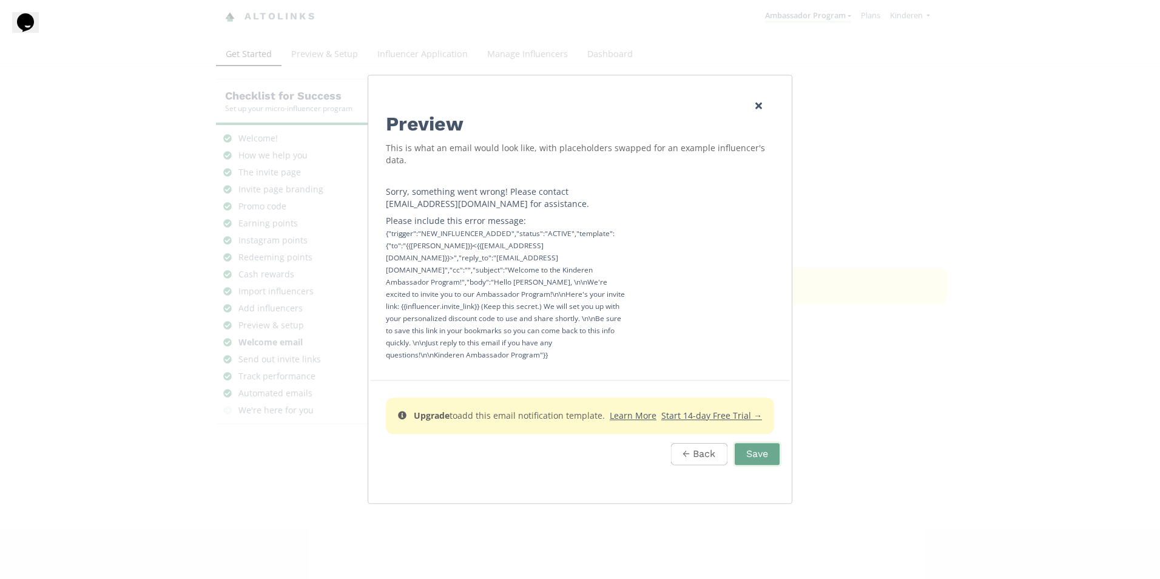
click at [760, 116] on link "Edit Program" at bounding box center [759, 106] width 30 height 22
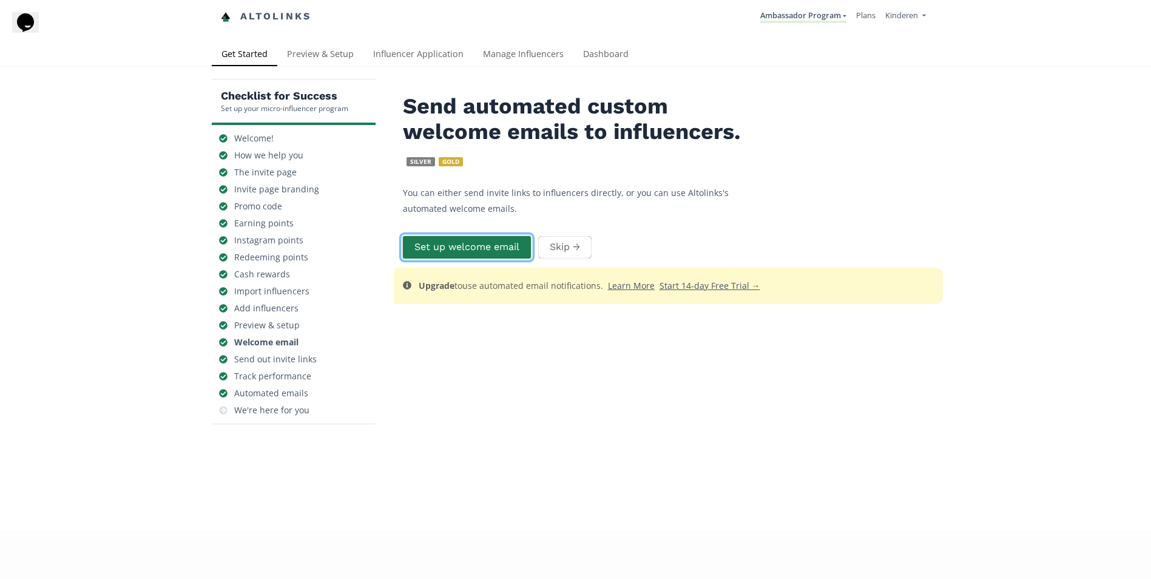
click at [480, 249] on button "Set up welcome email" at bounding box center [467, 247] width 132 height 26
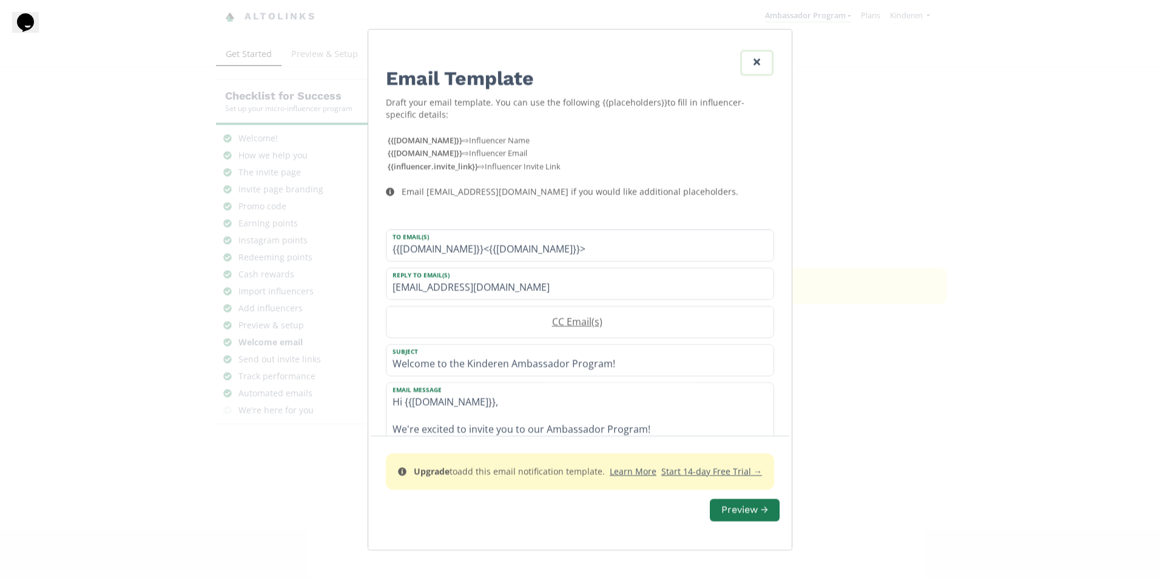
click at [764, 59] on link "Edit Program" at bounding box center [756, 63] width 33 height 26
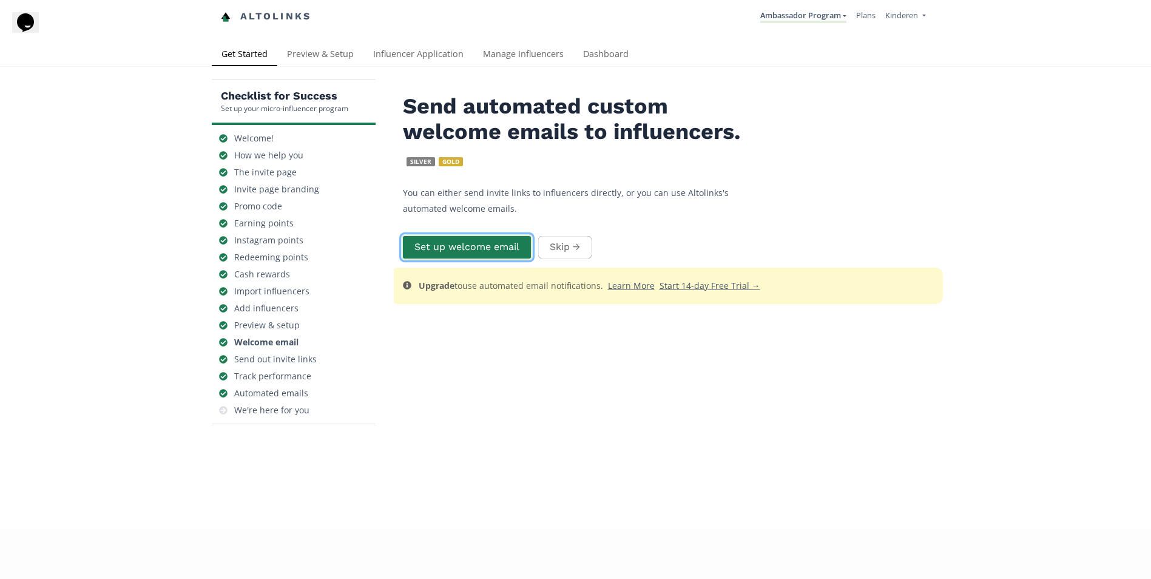
click at [487, 248] on button "Set up welcome email" at bounding box center [467, 247] width 132 height 26
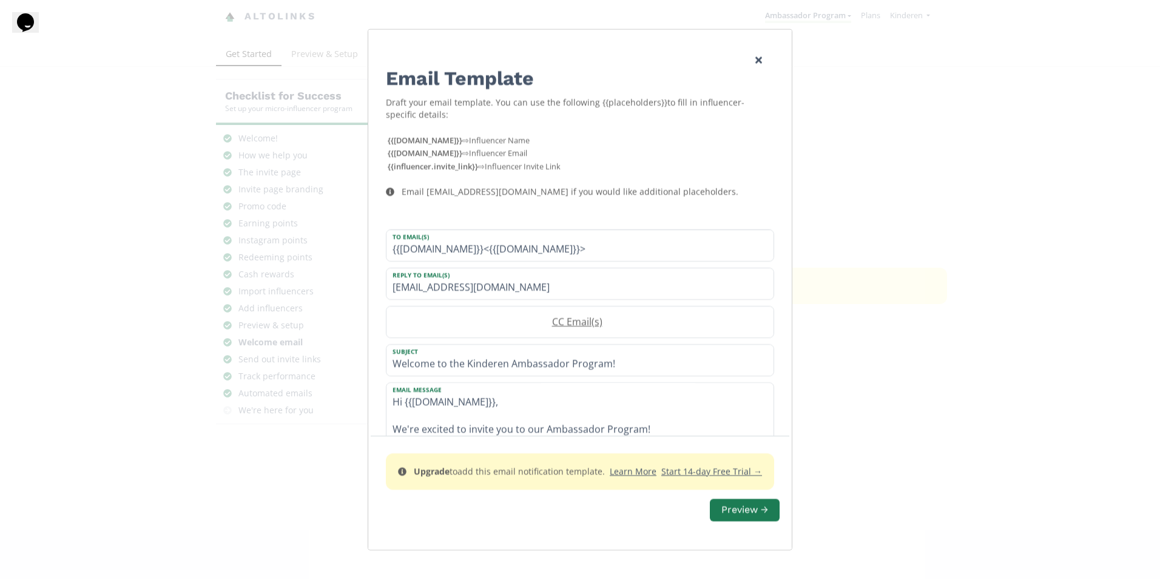
drag, startPoint x: 391, startPoint y: 403, endPoint x: 755, endPoint y: 442, distance: 366.1
click at [754, 444] on form "Email Template Draft your email template. You can use the following {{placehold…" at bounding box center [579, 360] width 399 height 636
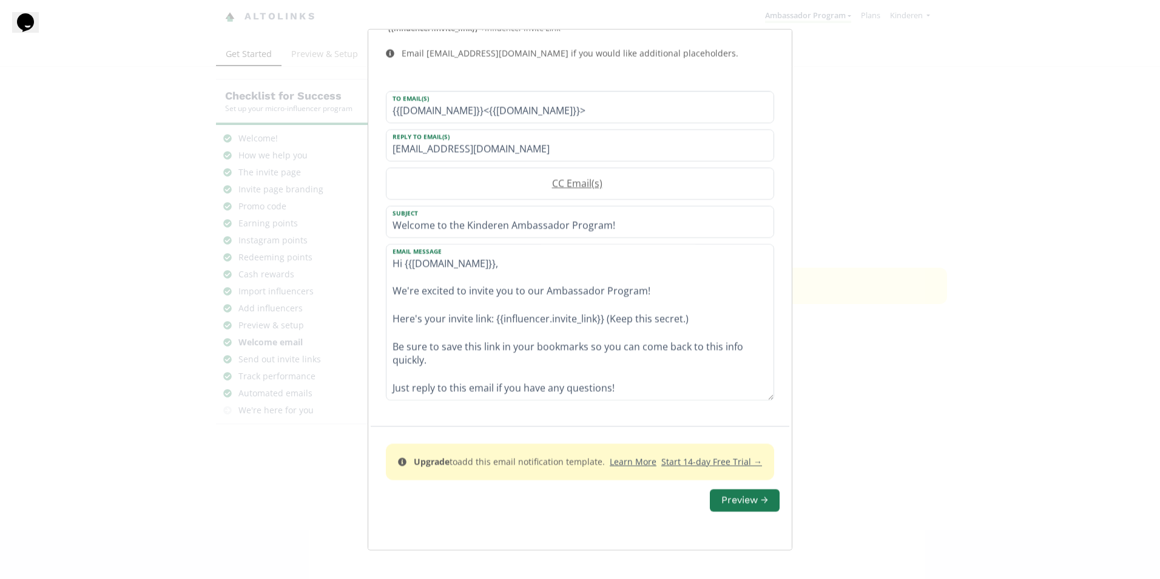
drag, startPoint x: 539, startPoint y: 388, endPoint x: 377, endPoint y: 256, distance: 209.1
click at [377, 256] on div "To Email(s) {{influencer.name}}<{{influencer.email}}> Reply To Email(s) kindere…" at bounding box center [579, 241] width 417 height 330
click at [922, 439] on div "Email Template Draft your email template. You can use the following {{placehold…" at bounding box center [580, 289] width 1160 height 579
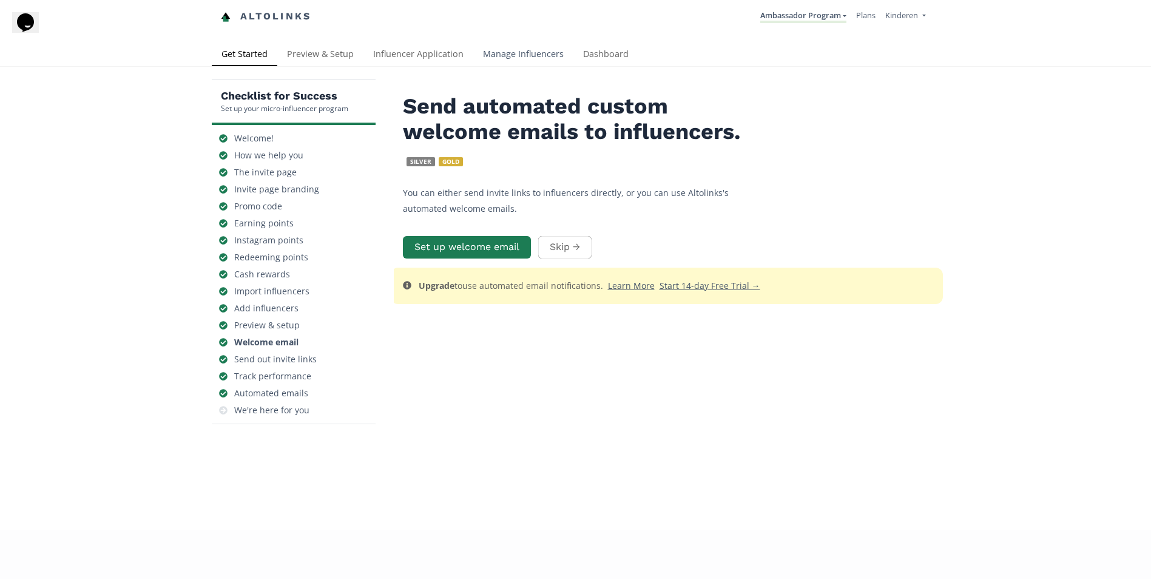
click at [519, 53] on link "Manage Influencers" at bounding box center [523, 55] width 100 height 24
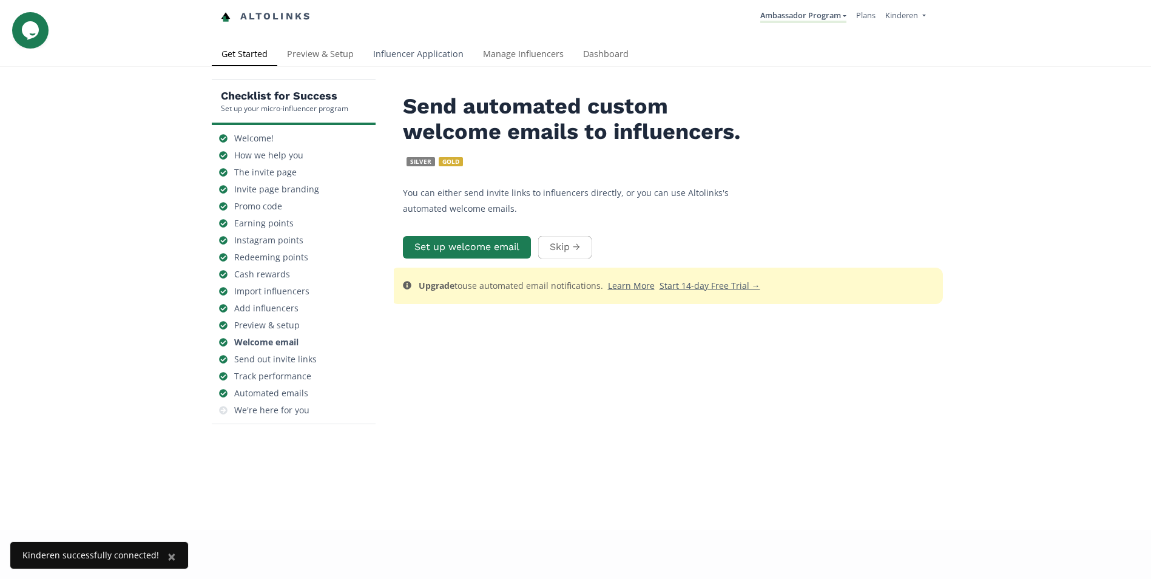
click at [418, 56] on link "Influencer Application" at bounding box center [418, 55] width 110 height 24
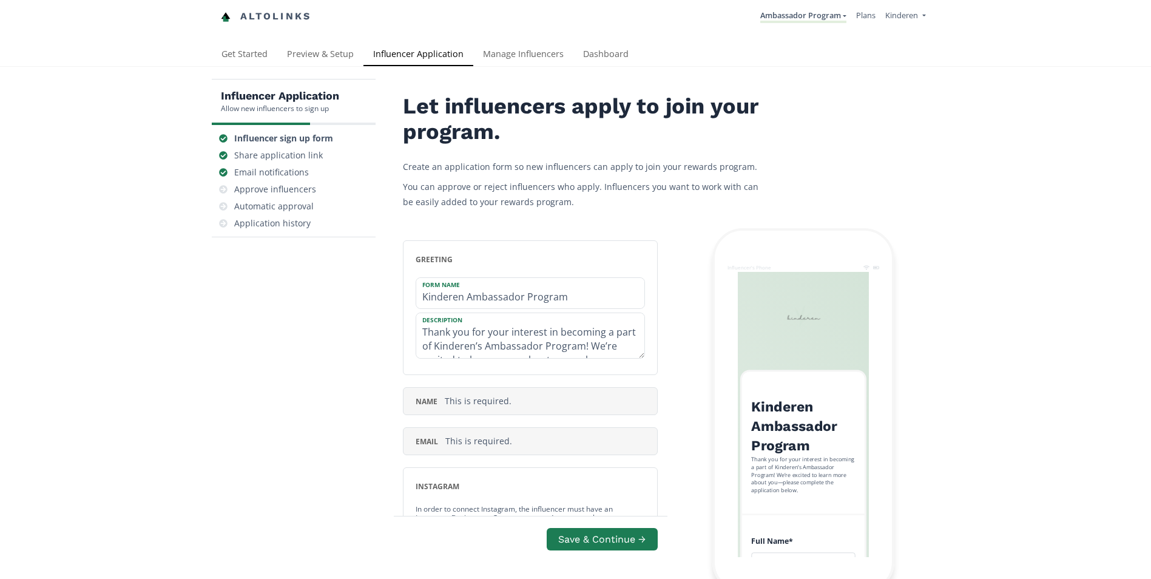
click at [423, 56] on link "Influencer Application" at bounding box center [418, 55] width 110 height 24
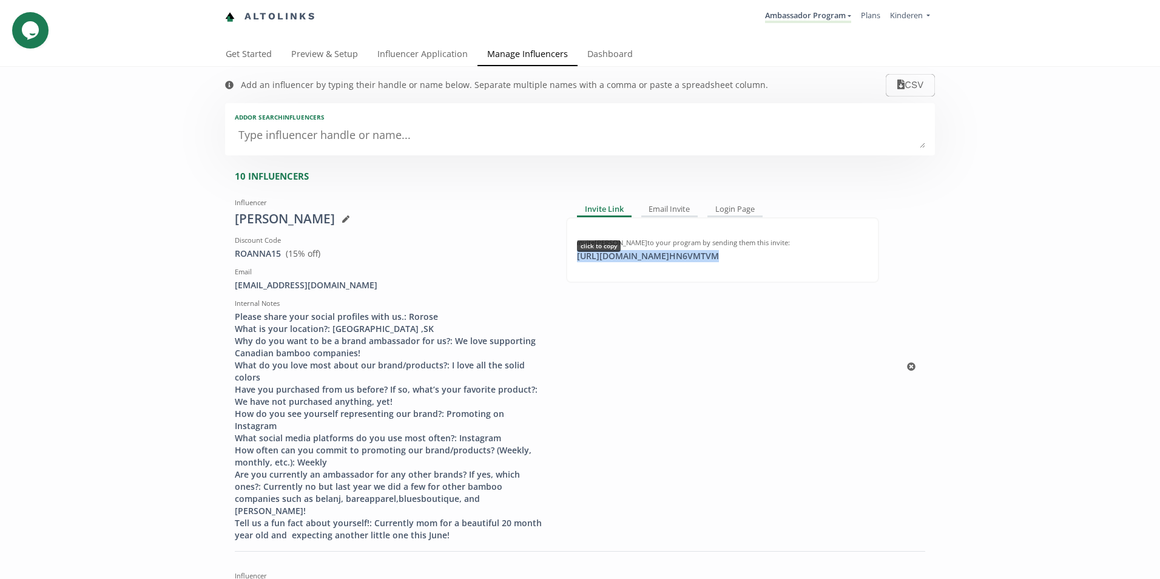
click at [573, 255] on div "https://app.altolinks.com/invite/ HN6VMTVM click to copy" at bounding box center [648, 256] width 157 height 12
click at [671, 207] on div "Email Invite" at bounding box center [669, 210] width 57 height 15
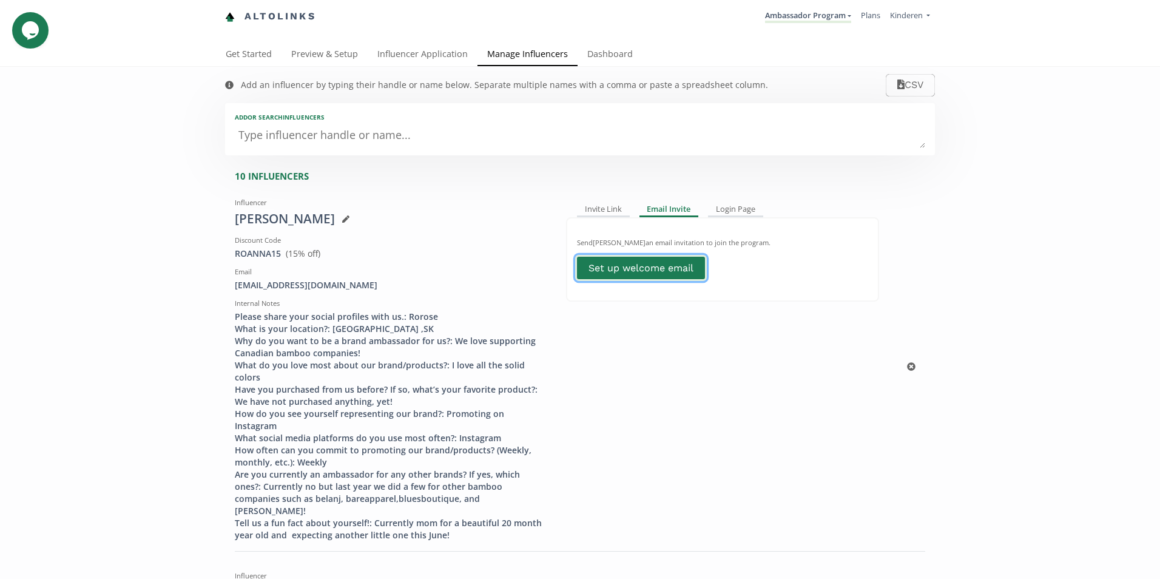
click at [638, 267] on link "Set up welcome email" at bounding box center [641, 268] width 132 height 26
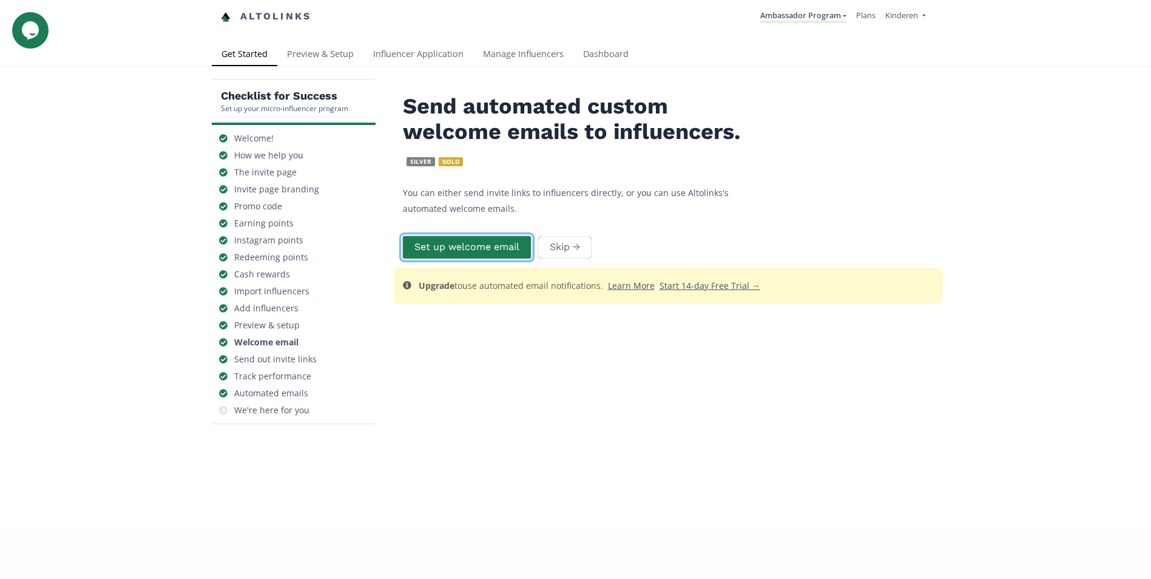
click at [480, 248] on button "Set up welcome email" at bounding box center [467, 247] width 132 height 26
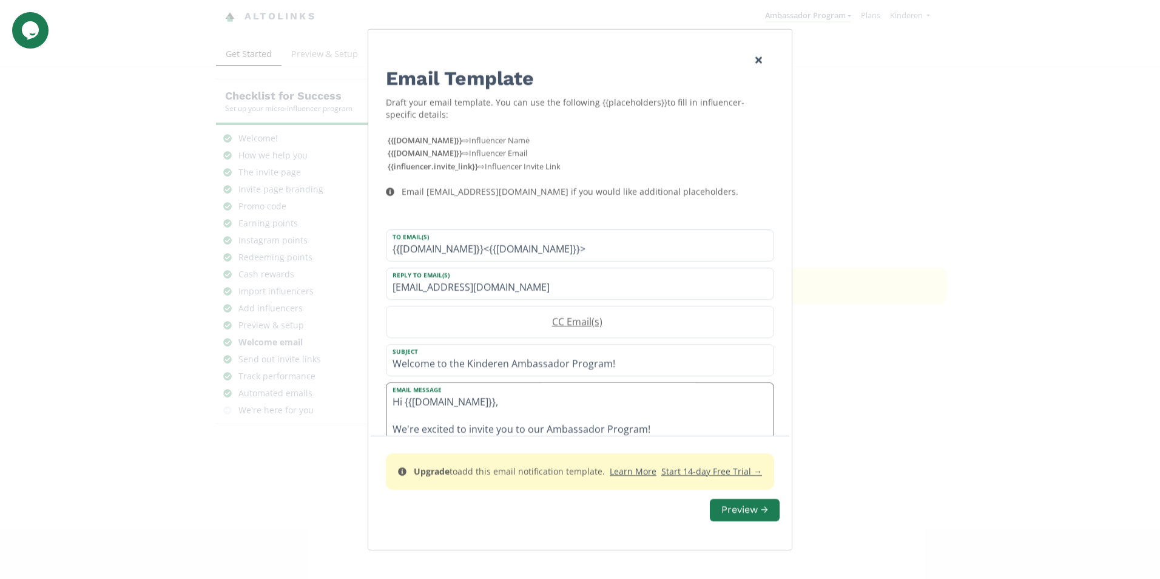
drag, startPoint x: 391, startPoint y: 401, endPoint x: 692, endPoint y: 410, distance: 300.4
click at [688, 410] on textarea "Hi {{[DOMAIN_NAME]}}, We're excited to invite you to our Ambassador Program! He…" at bounding box center [579, 459] width 387 height 155
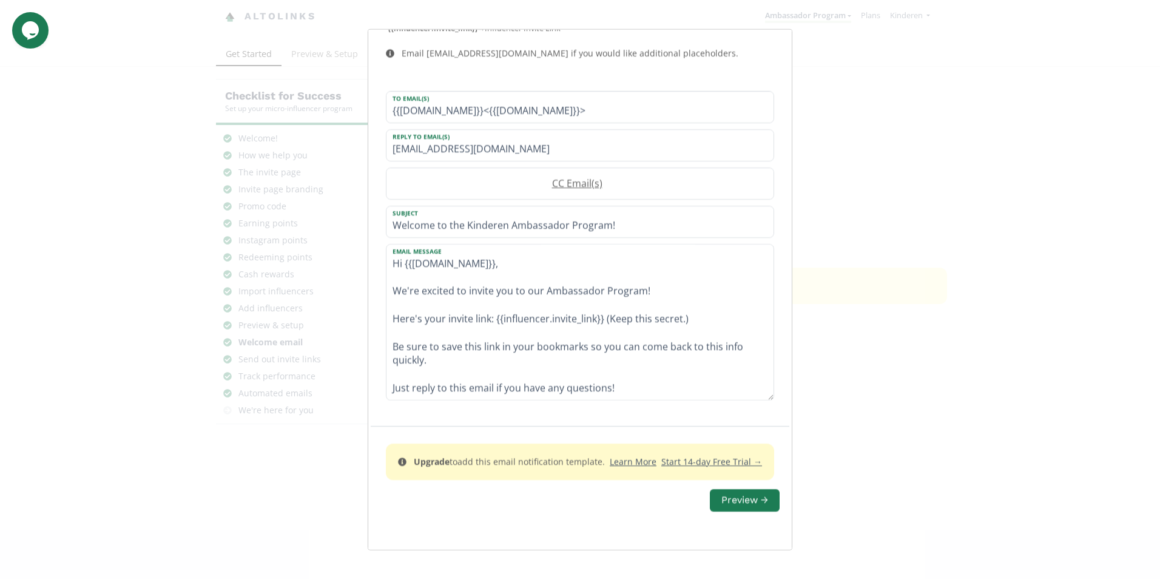
drag, startPoint x: 474, startPoint y: 379, endPoint x: 323, endPoint y: 210, distance: 226.4
click at [323, 210] on div "Email Template Draft your email template. You can use the following {{placehold…" at bounding box center [580, 289] width 1160 height 579
click at [987, 382] on div "Email Template Draft your email template. You can use the following {{placehold…" at bounding box center [580, 289] width 1160 height 579
click at [869, 479] on div "Email Template Draft your email template. You can use the following {{placehold…" at bounding box center [580, 289] width 1160 height 579
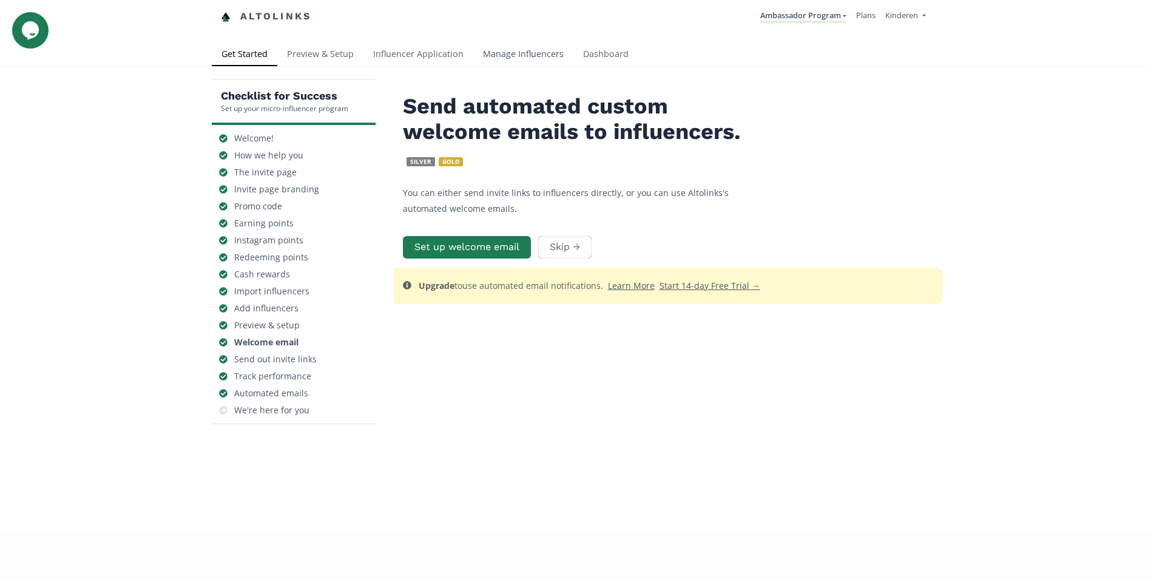
click at [514, 53] on link "Manage Influencers" at bounding box center [523, 55] width 100 height 24
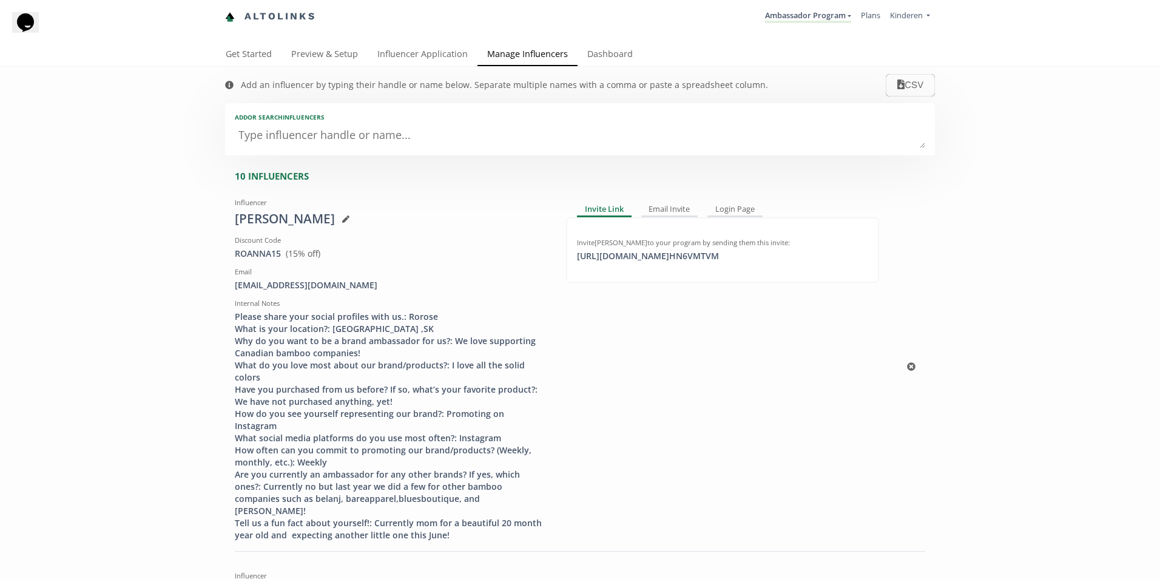
click at [238, 298] on div "Internal Notes" at bounding box center [391, 303] width 313 height 10
click at [342, 221] on icon at bounding box center [345, 218] width 7 height 7
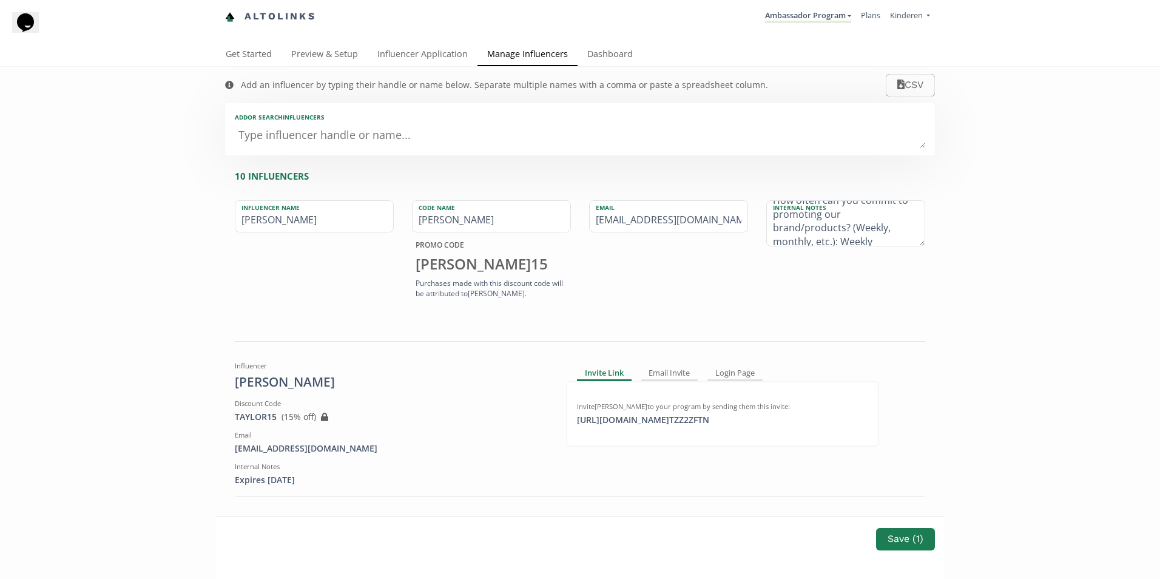
scroll to position [499, 0]
drag, startPoint x: 769, startPoint y: 217, endPoint x: 949, endPoint y: 385, distance: 246.4
type textarea "Until [DATE]"
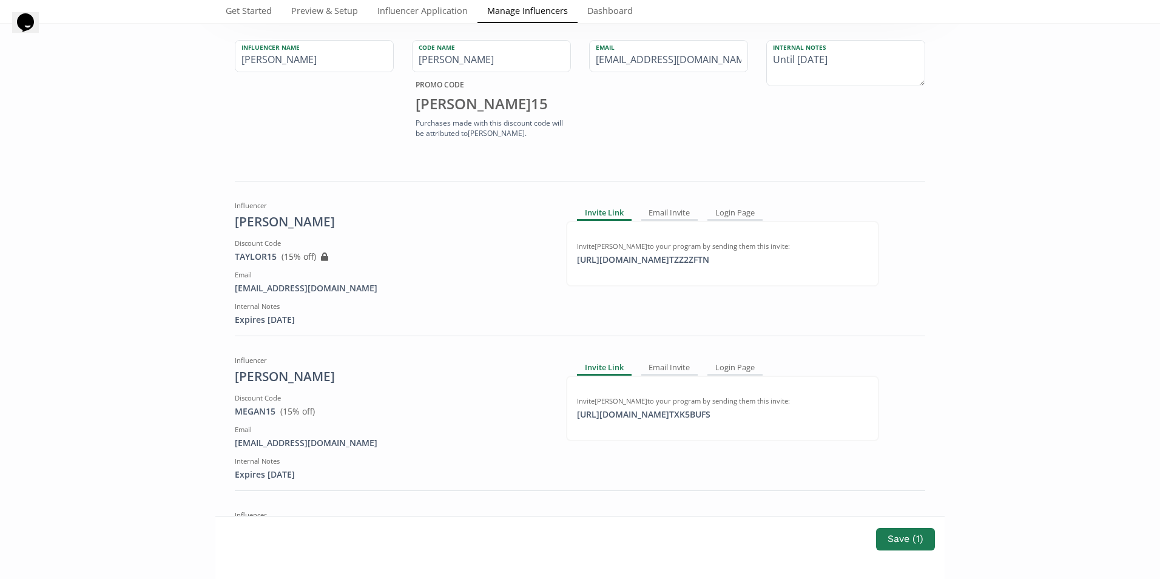
scroll to position [182, 0]
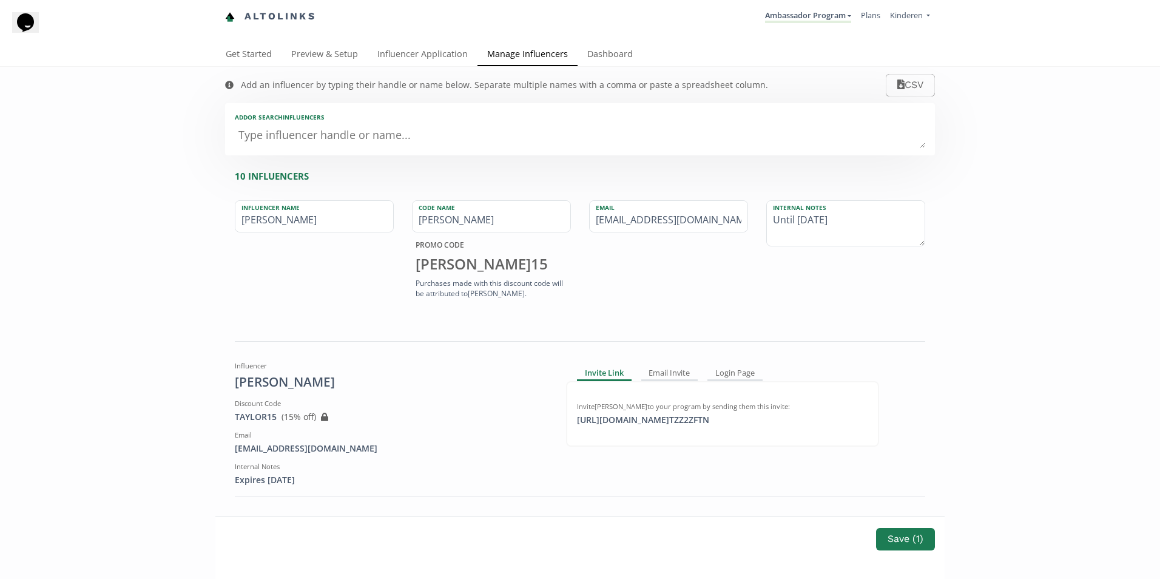
click at [432, 59] on link "Influencer Application" at bounding box center [423, 55] width 110 height 24
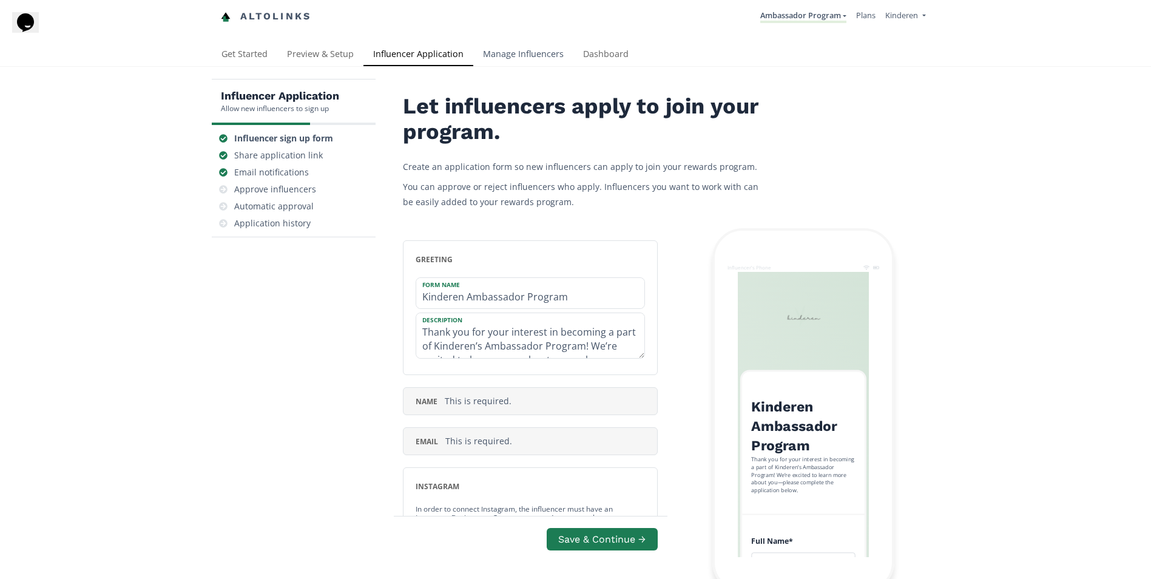
click at [522, 50] on link "Manage Influencers" at bounding box center [523, 55] width 100 height 24
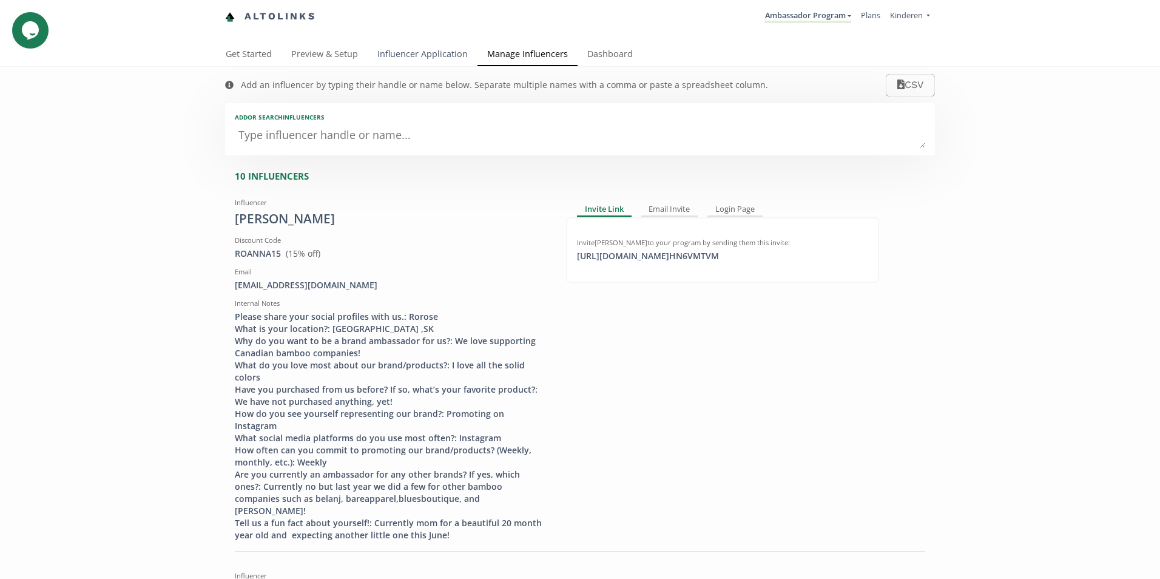
click at [418, 55] on link "Influencer Application" at bounding box center [423, 55] width 110 height 24
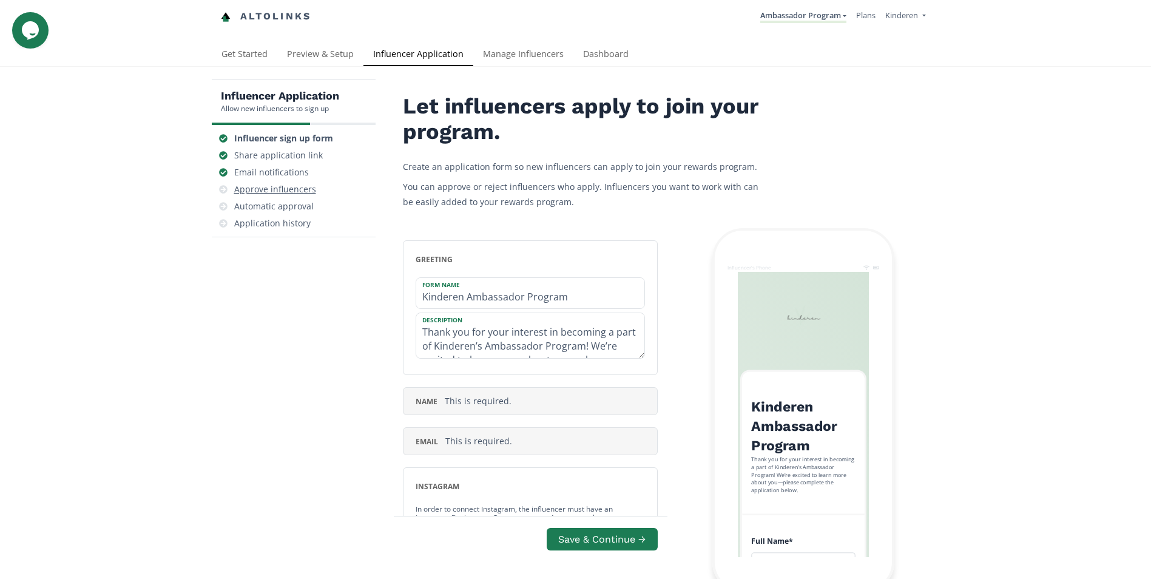
click at [297, 188] on div "Approve influencers" at bounding box center [275, 189] width 82 height 12
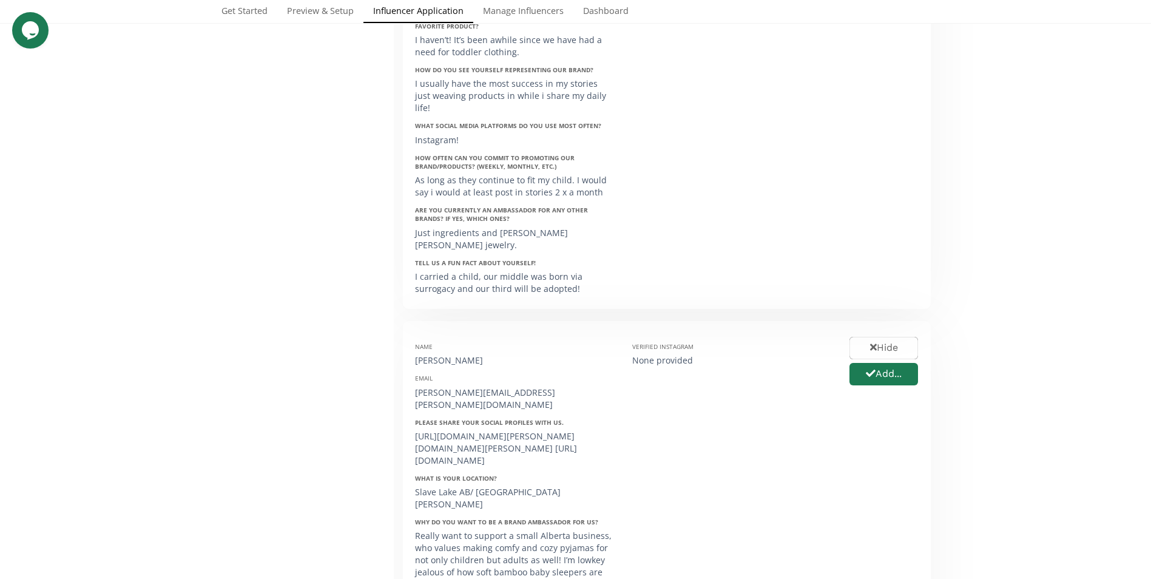
scroll to position [3021, 0]
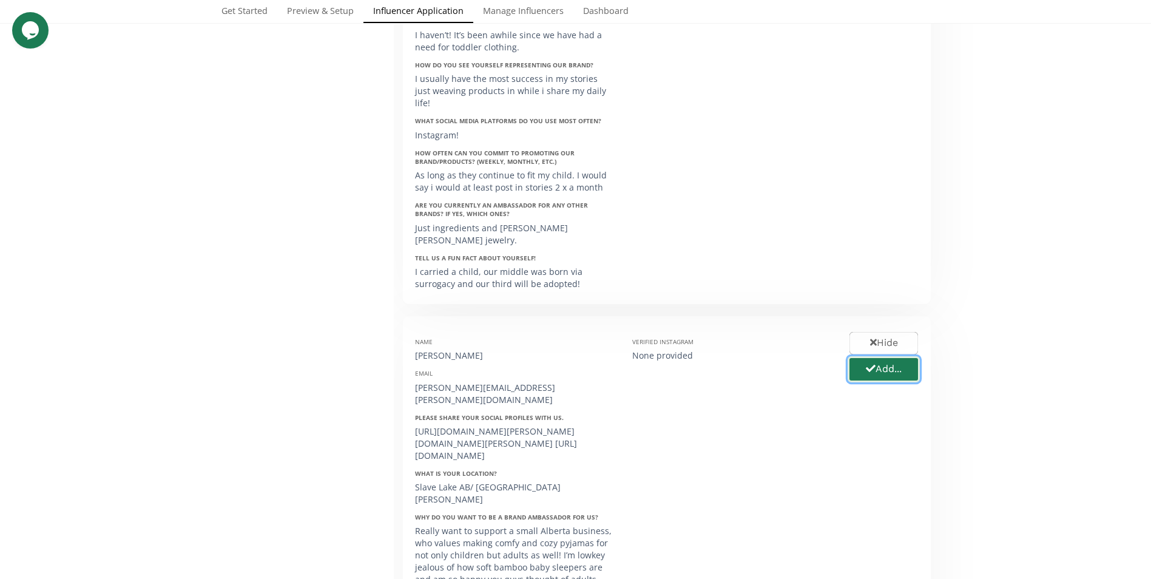
click at [893, 356] on button "Add..." at bounding box center [884, 369] width 72 height 26
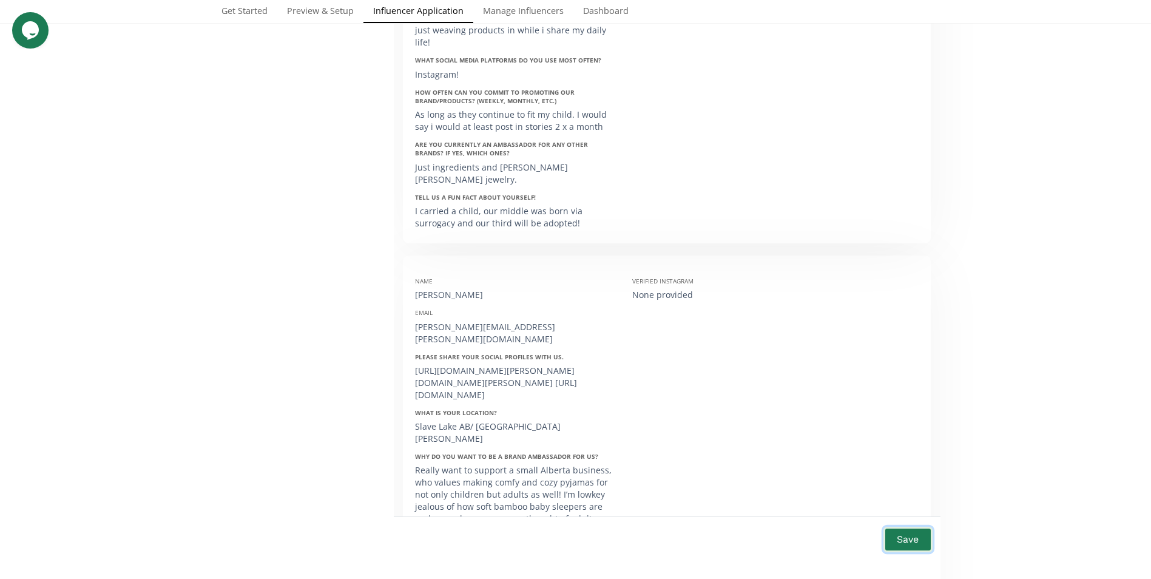
click at [904, 540] on button "Save" at bounding box center [907, 539] width 49 height 26
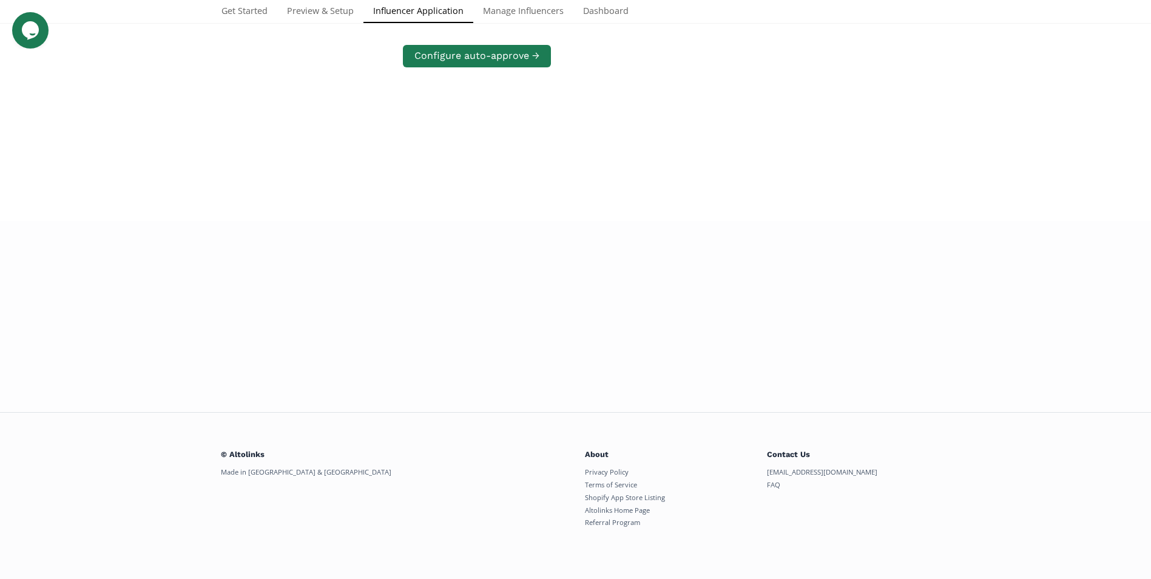
scroll to position [3082, 0]
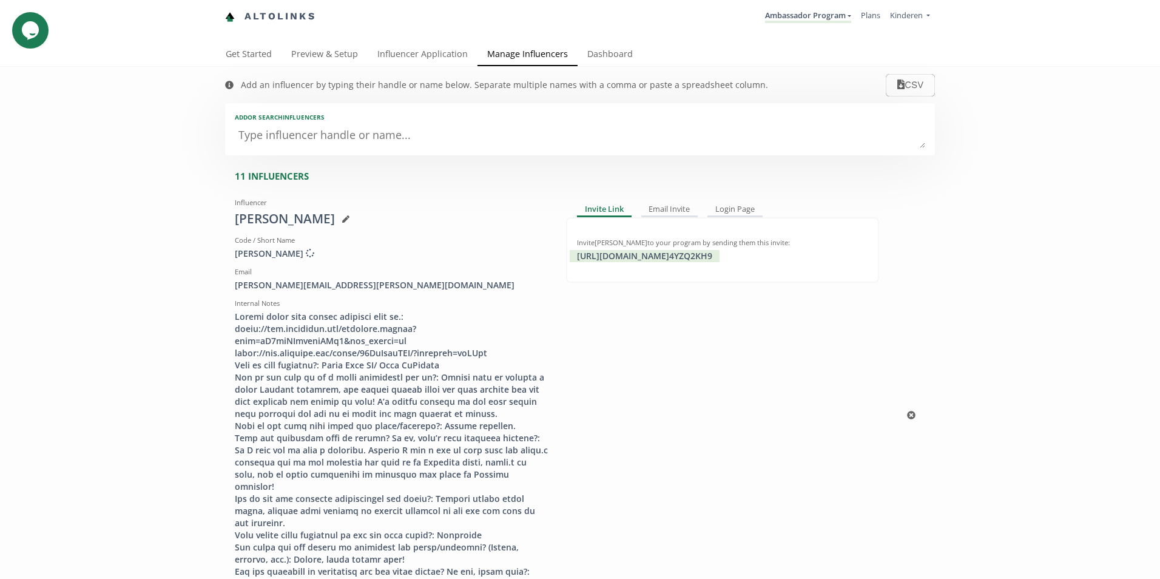
click at [684, 385] on div "Invite Link Email Invite Login Page Invite Courtney Bursey to your program by s…" at bounding box center [722, 415] width 331 height 445
copy div "https://app.altolinks.com/invite/ 4YZQ2KH9"
click at [750, 437] on div "Invite Link Email Invite Login Page Invite Courtney Bursey to your program by s…" at bounding box center [722, 415] width 331 height 445
click at [342, 219] on icon at bounding box center [345, 218] width 7 height 7
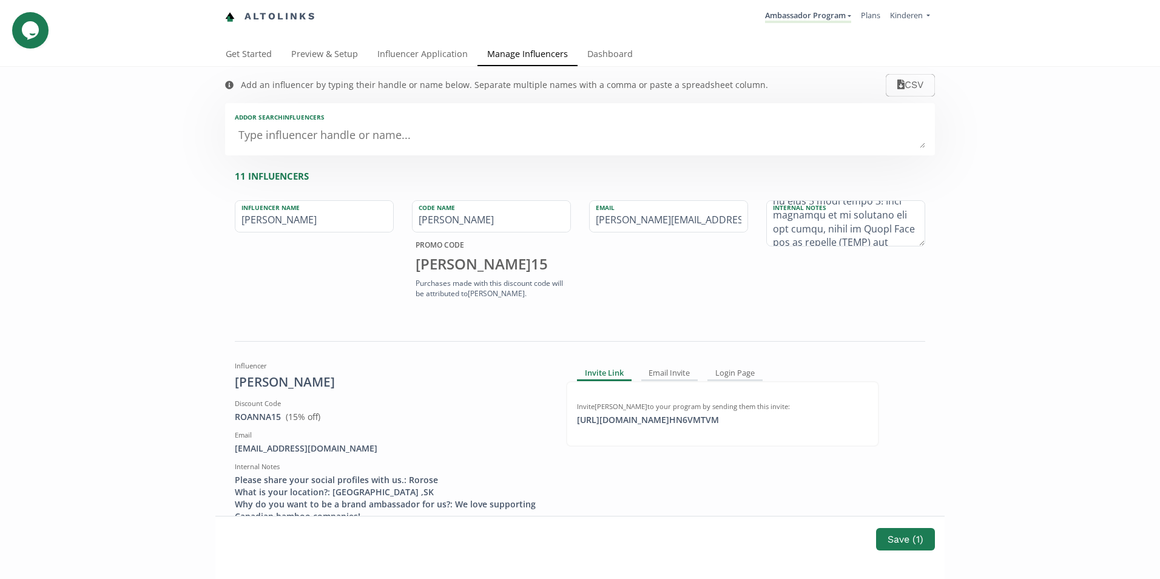
scroll to position [845, 0]
drag, startPoint x: 767, startPoint y: 217, endPoint x: 1051, endPoint y: 382, distance: 329.2
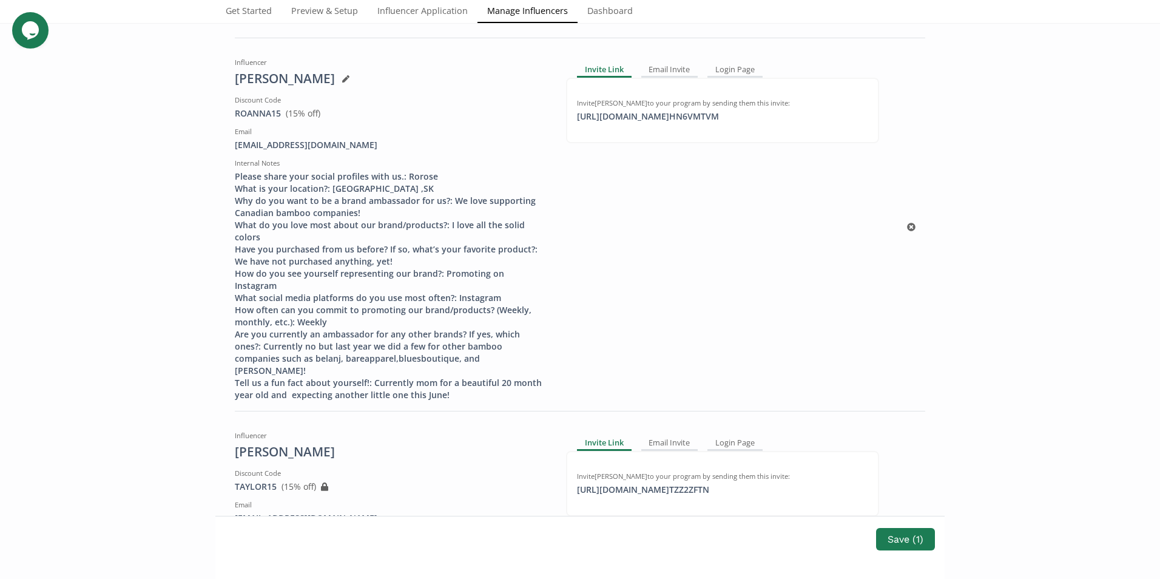
scroll to position [0, 0]
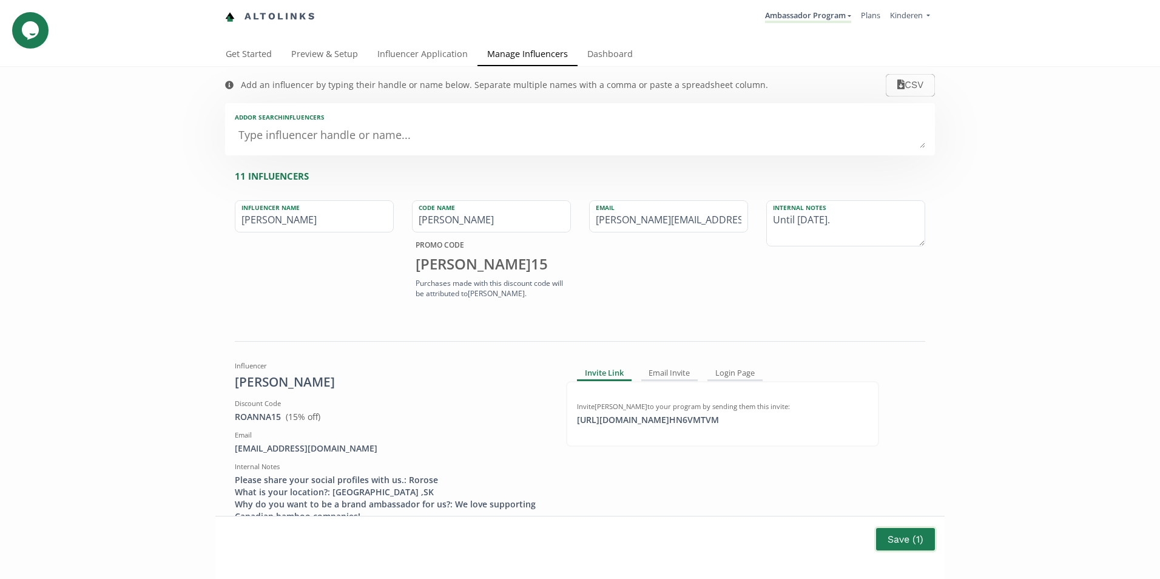
type textarea "Until [DATE]."
click at [888, 536] on button "Save ( 1 )" at bounding box center [905, 539] width 62 height 26
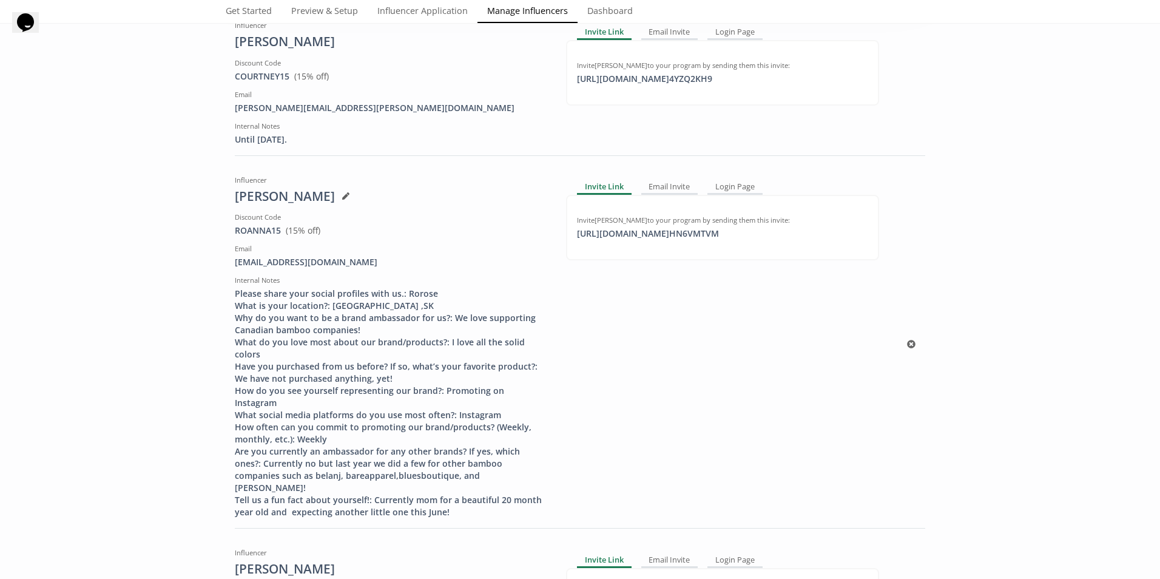
scroll to position [182, 0]
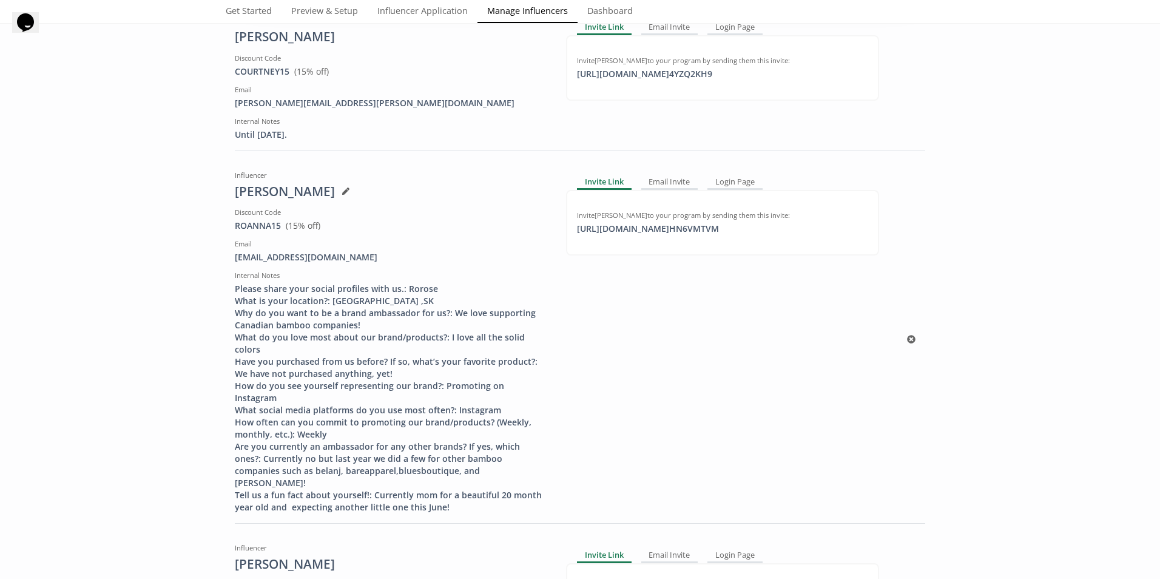
click at [335, 186] on div at bounding box center [342, 191] width 15 height 10
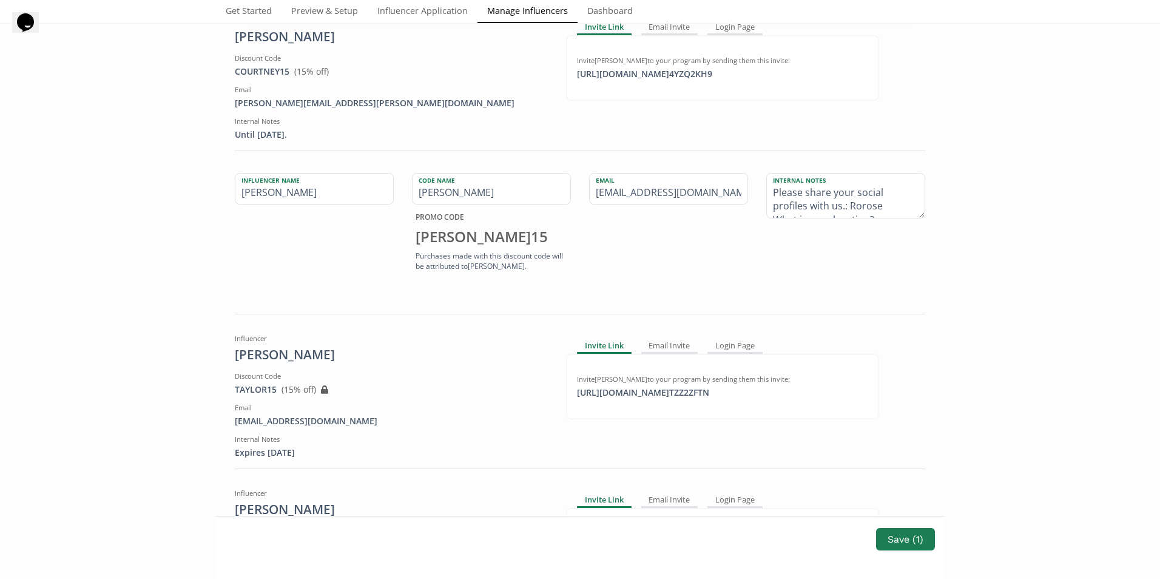
scroll to position [499, 0]
drag, startPoint x: 769, startPoint y: 191, endPoint x: 1003, endPoint y: 297, distance: 257.1
type textarea "u"
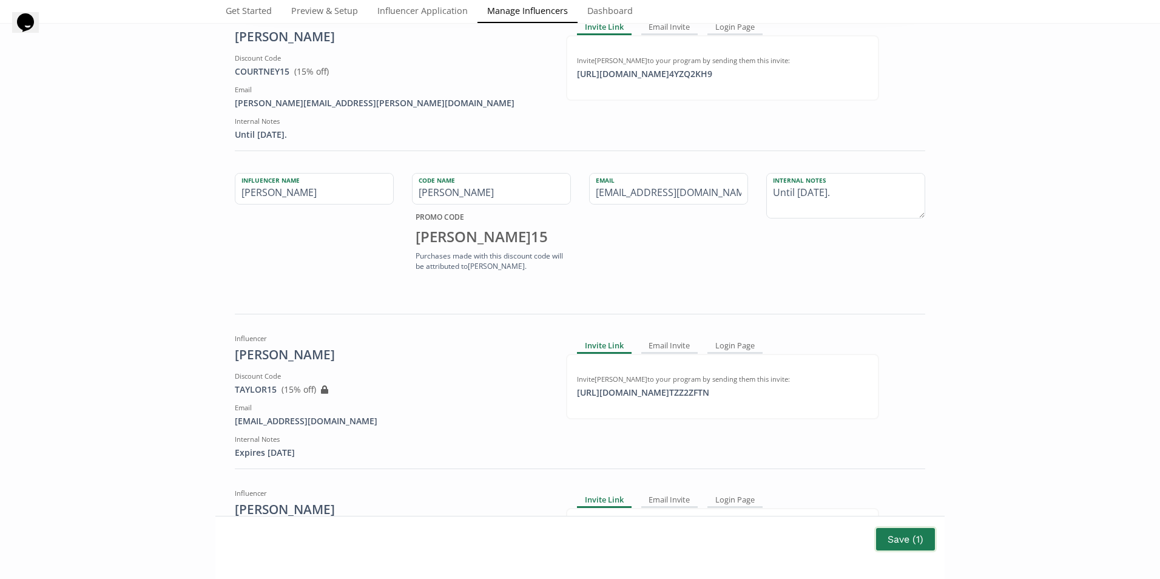
type textarea "Until [DATE]."
click at [898, 537] on button "Save ( 1 )" at bounding box center [905, 539] width 59 height 22
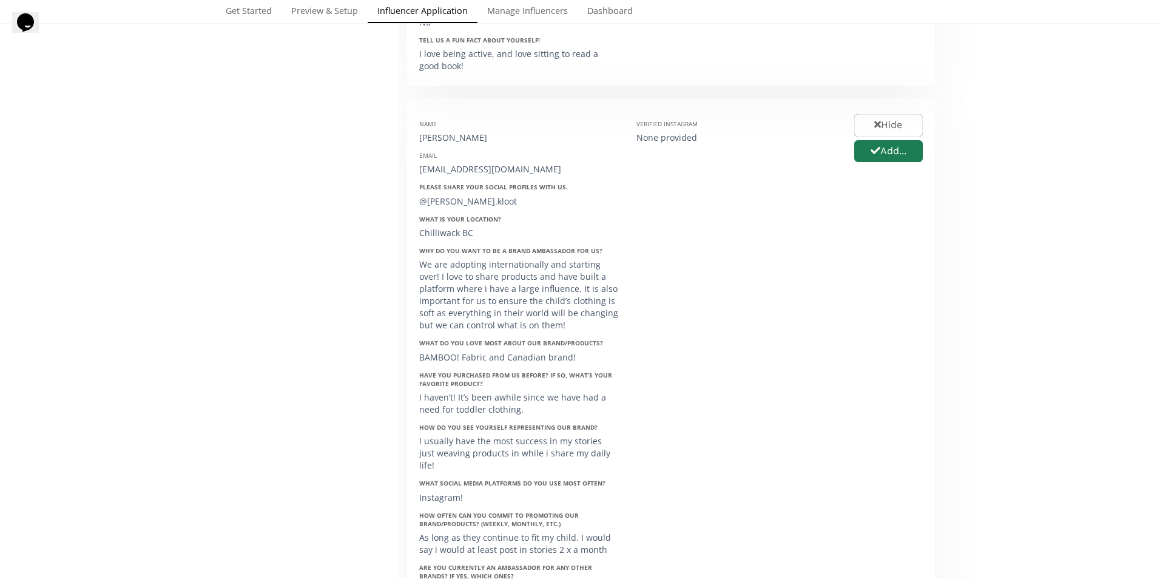
scroll to position [2720, 0]
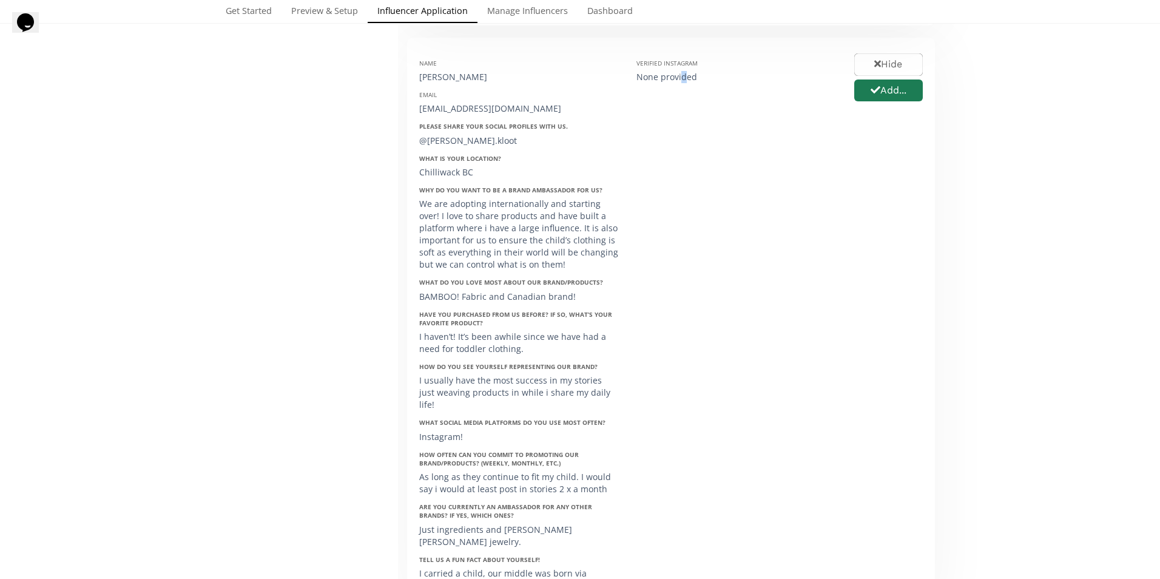
click at [679, 521] on div "Verified Instagram None provided" at bounding box center [735, 322] width 217 height 544
click at [871, 212] on div "Hide Add..." at bounding box center [888, 322] width 87 height 544
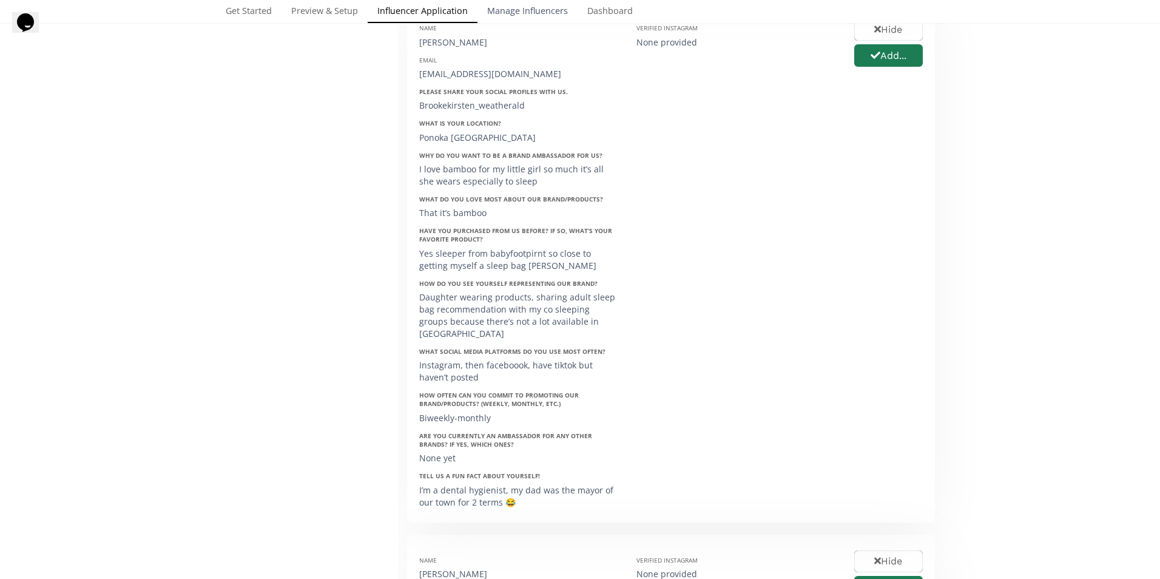
scroll to position [1749, 0]
drag, startPoint x: 527, startPoint y: 10, endPoint x: 542, endPoint y: 13, distance: 14.9
click at [527, 10] on link "Manage Influencers" at bounding box center [527, 12] width 100 height 24
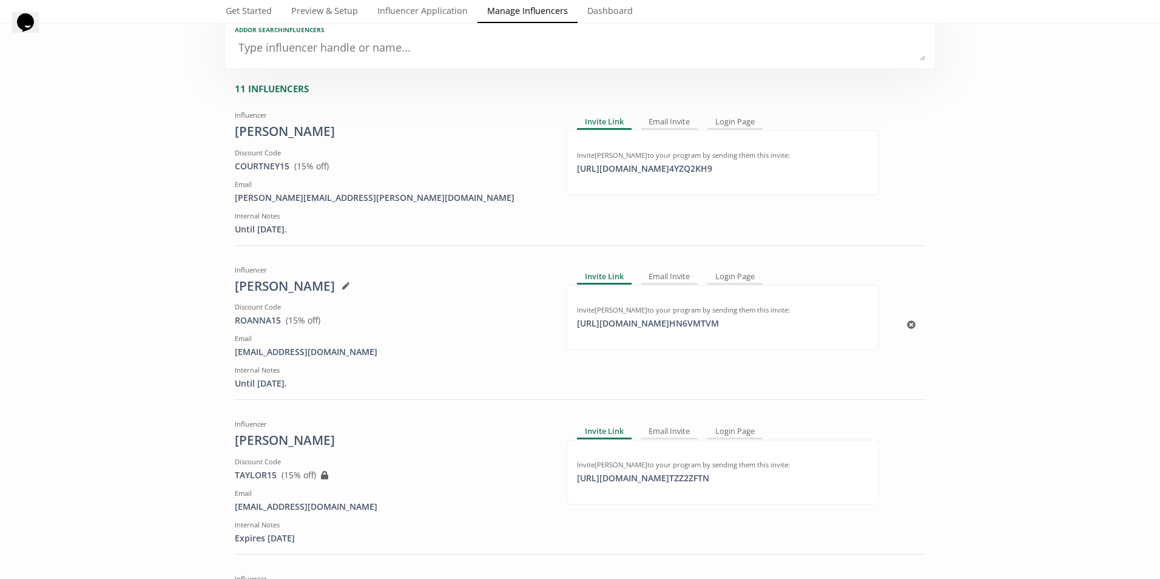
scroll to position [217, 0]
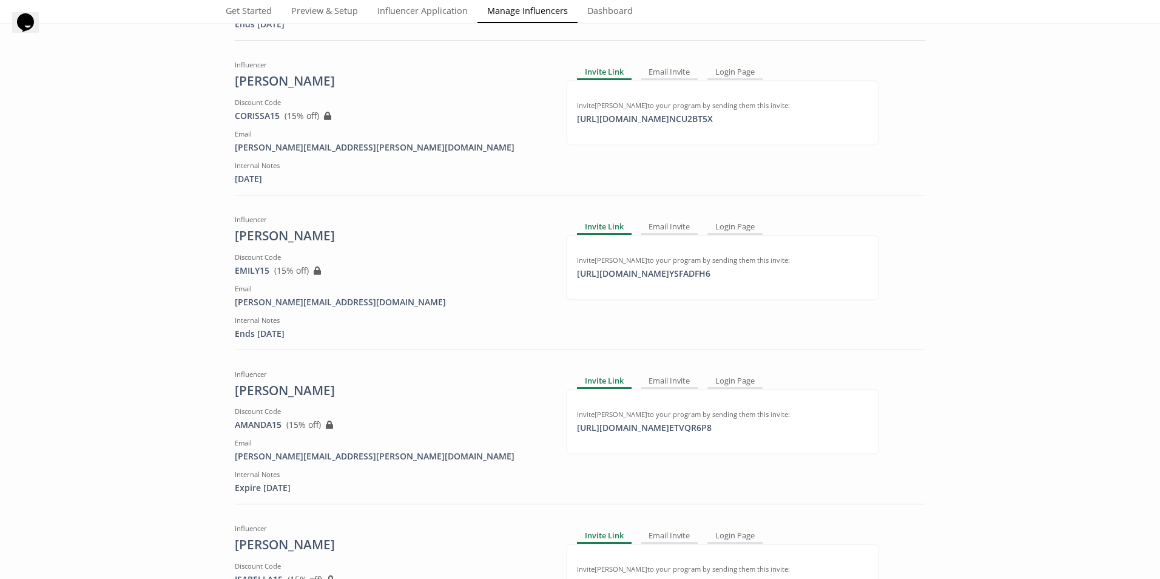
scroll to position [1395, 0]
